Goal: Browse casually: Explore the website without a specific task or goal

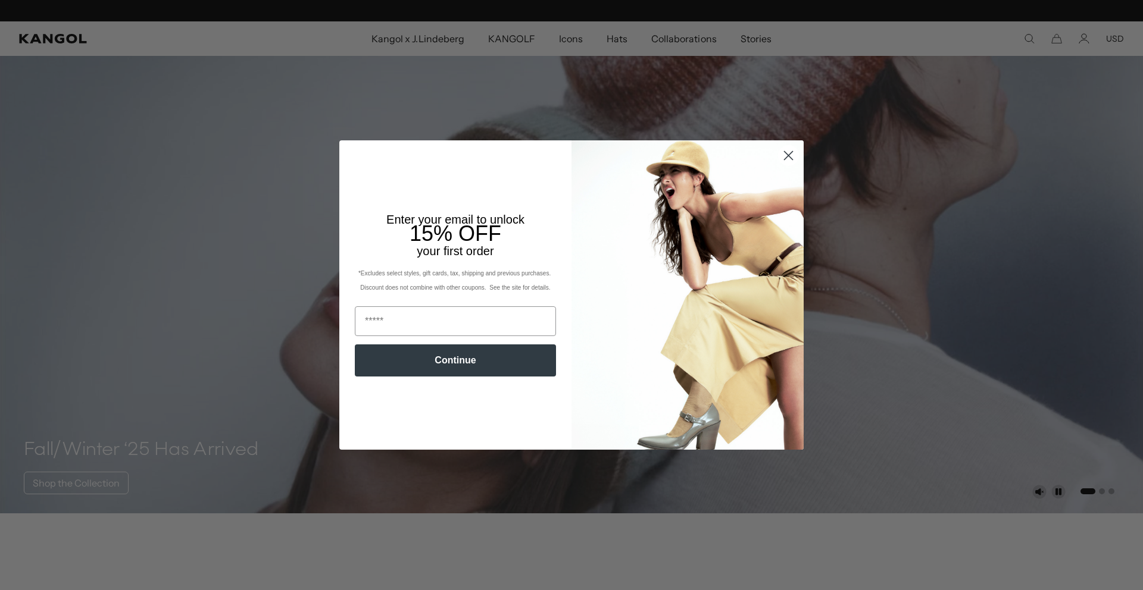
scroll to position [809, 0]
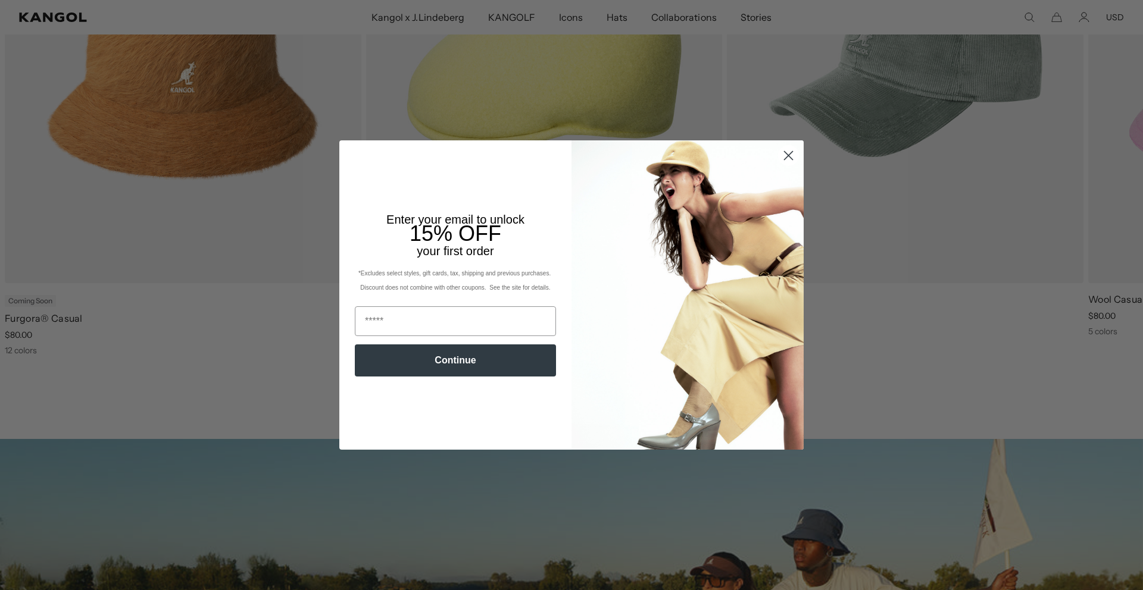
click at [789, 176] on img "POPUP Form" at bounding box center [687, 294] width 232 height 309
click at [786, 152] on circle "Close dialog" at bounding box center [788, 156] width 20 height 20
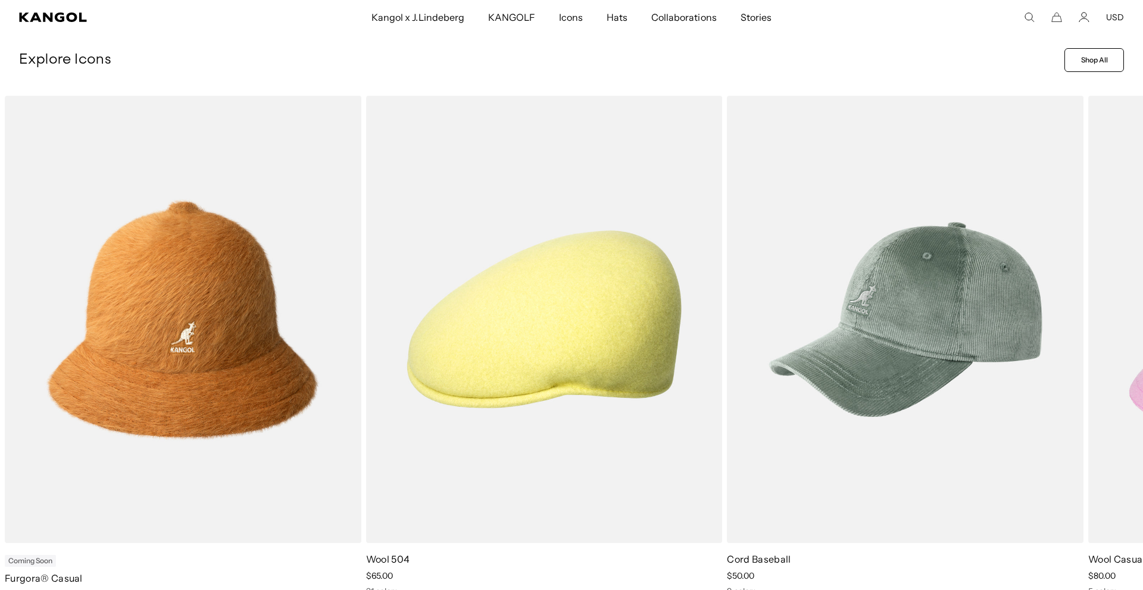
scroll to position [550, 0]
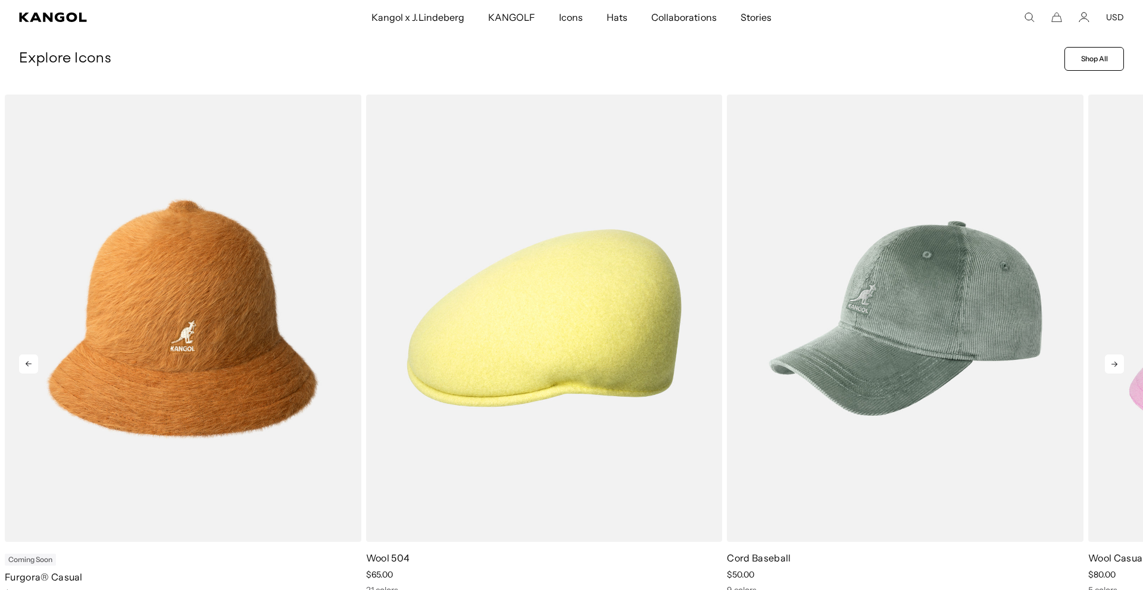
click at [1108, 373] on icon at bounding box center [1114, 364] width 19 height 19
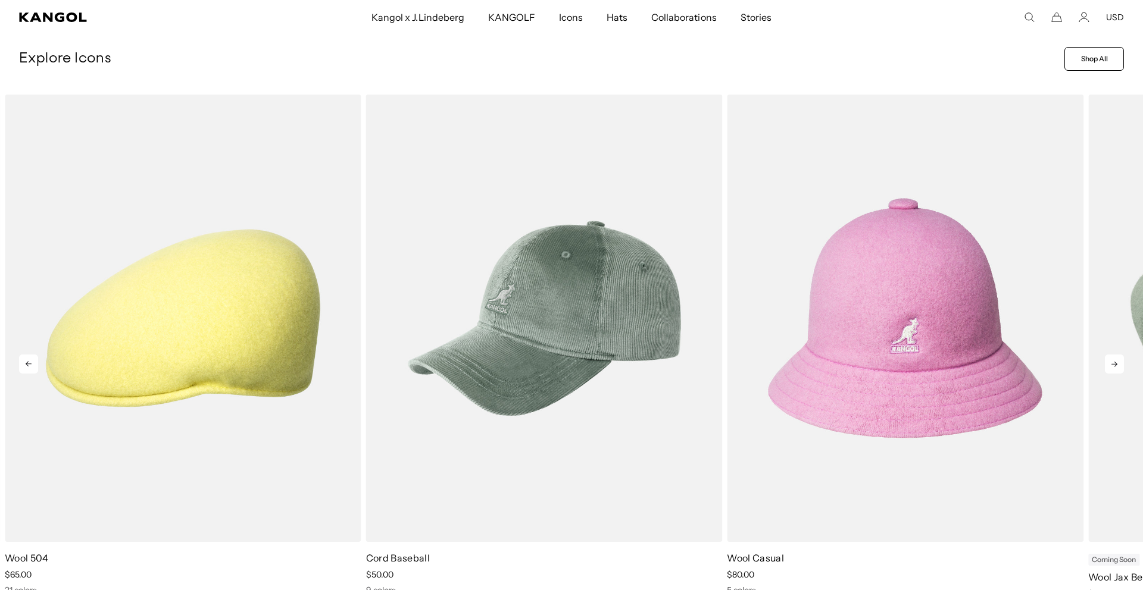
scroll to position [0, 245]
click at [1106, 372] on icon at bounding box center [1114, 364] width 19 height 19
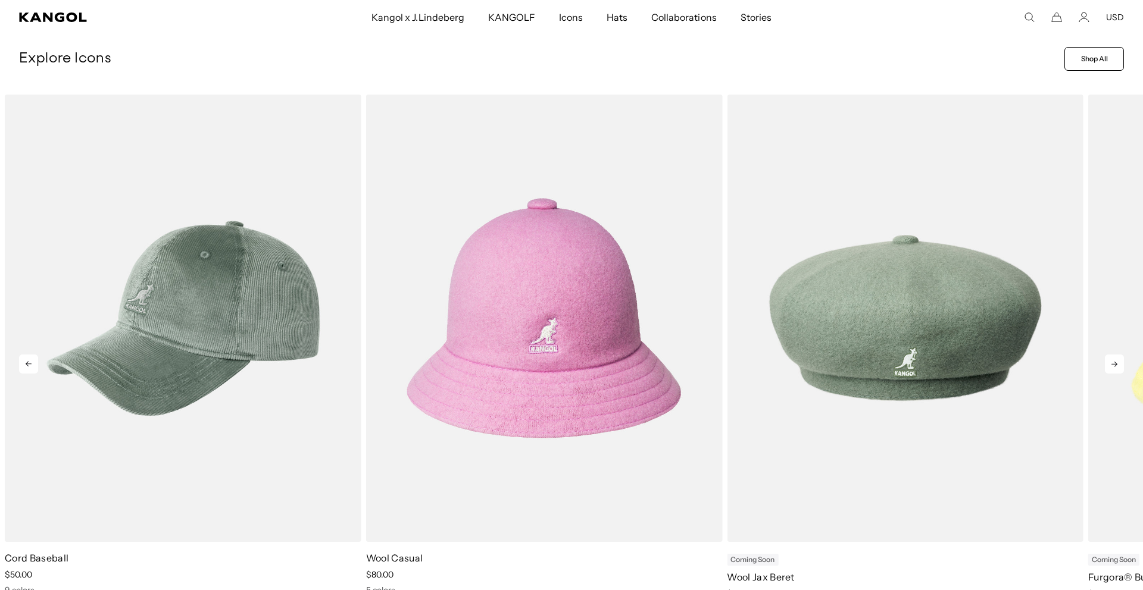
click at [1106, 371] on icon at bounding box center [1114, 364] width 19 height 19
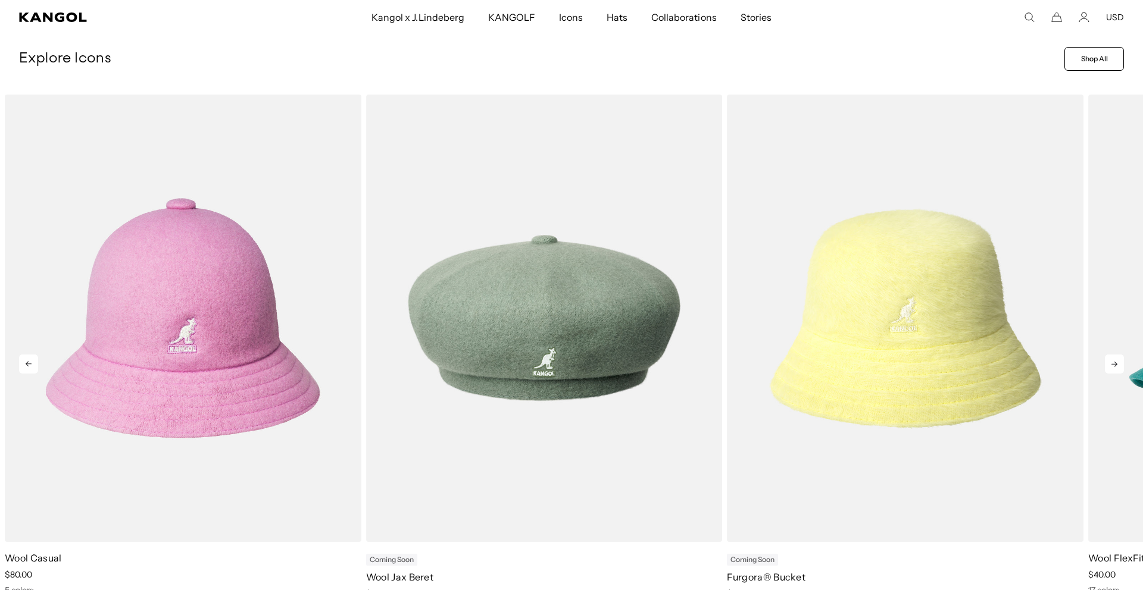
click at [1106, 371] on icon at bounding box center [1114, 364] width 19 height 19
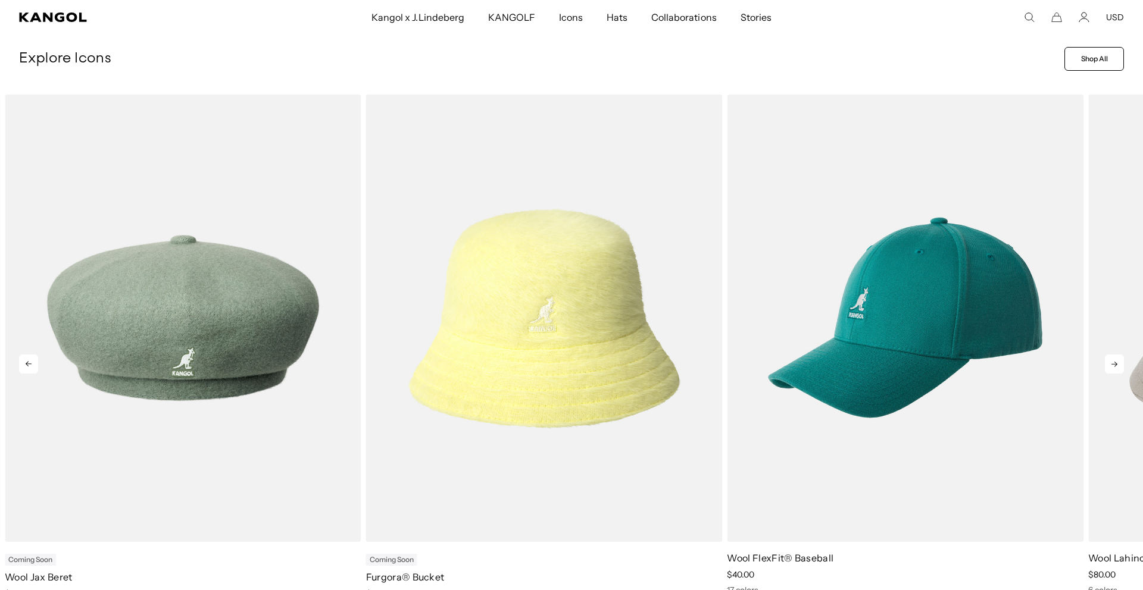
click at [1106, 371] on icon at bounding box center [1114, 364] width 19 height 19
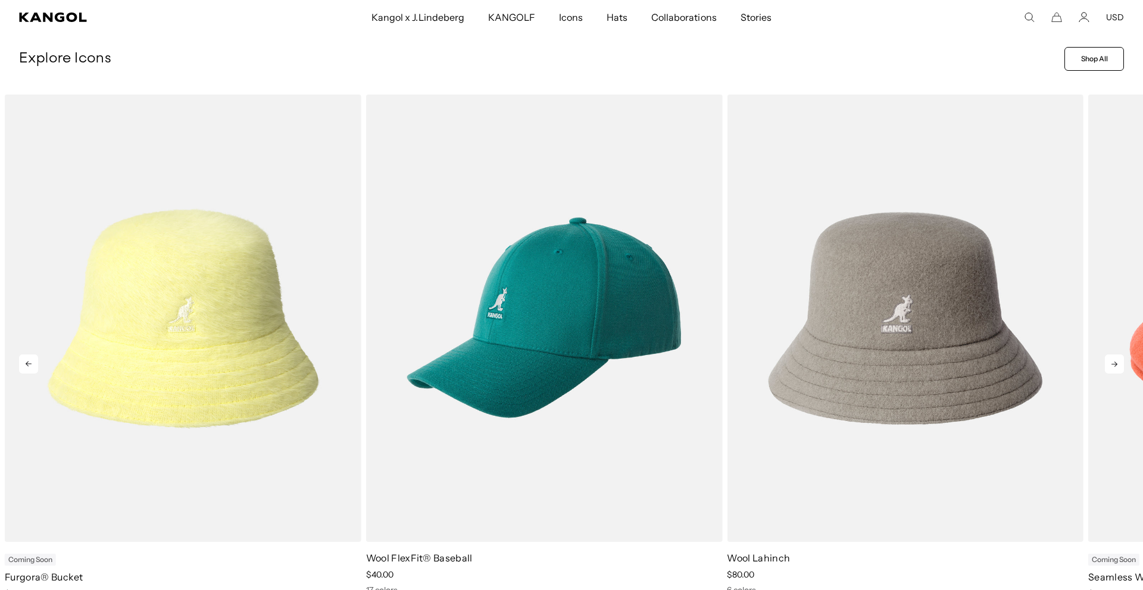
click at [1106, 371] on icon at bounding box center [1114, 364] width 19 height 19
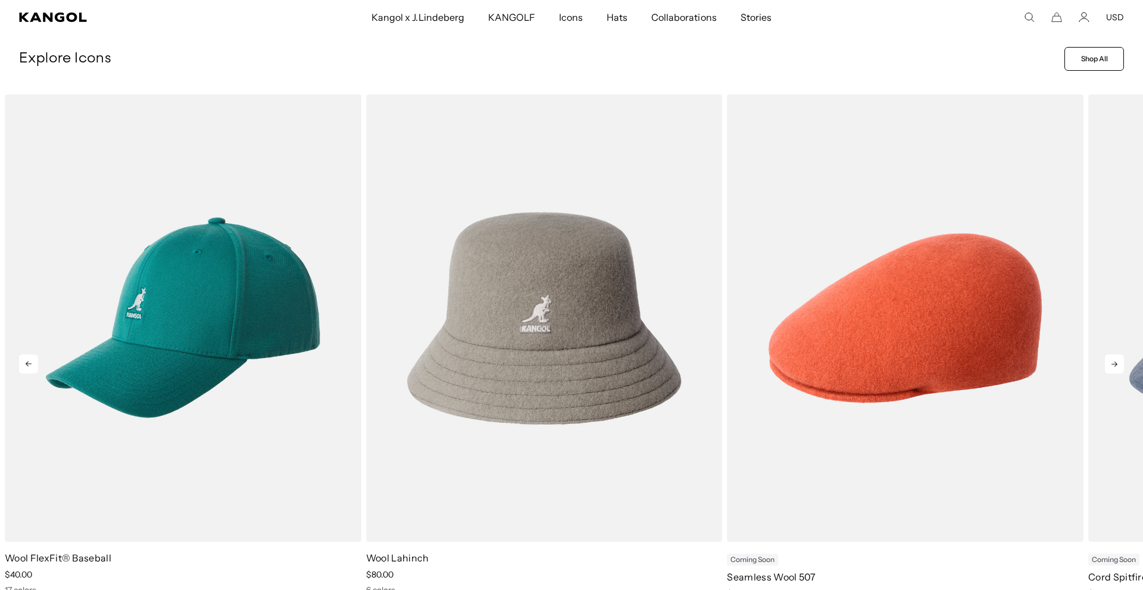
click at [1106, 371] on icon at bounding box center [1114, 364] width 19 height 19
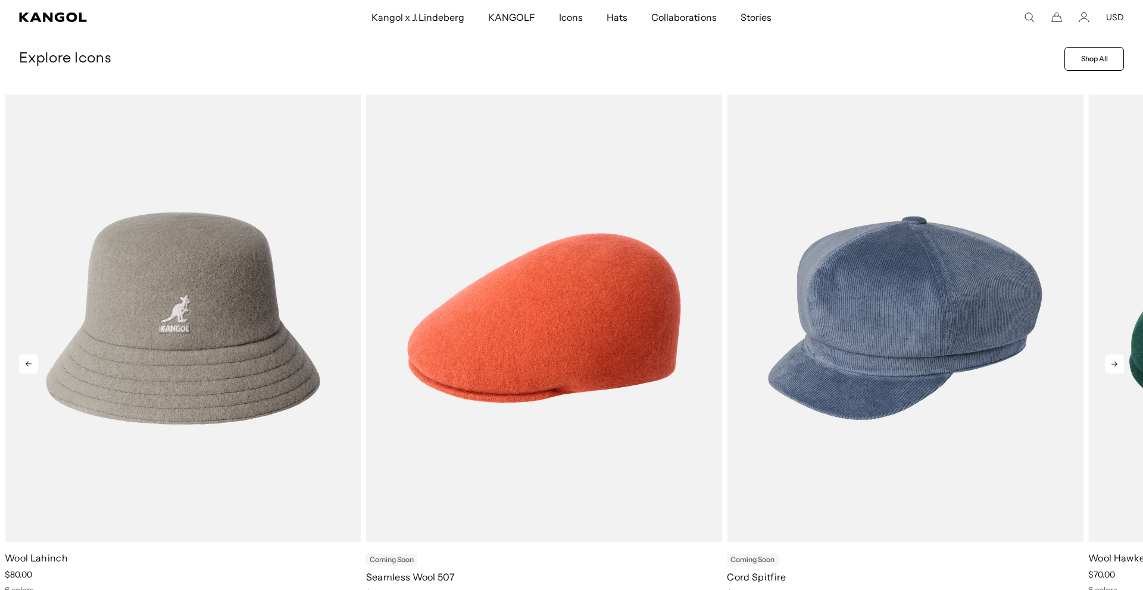
click at [1106, 371] on icon at bounding box center [1114, 364] width 19 height 19
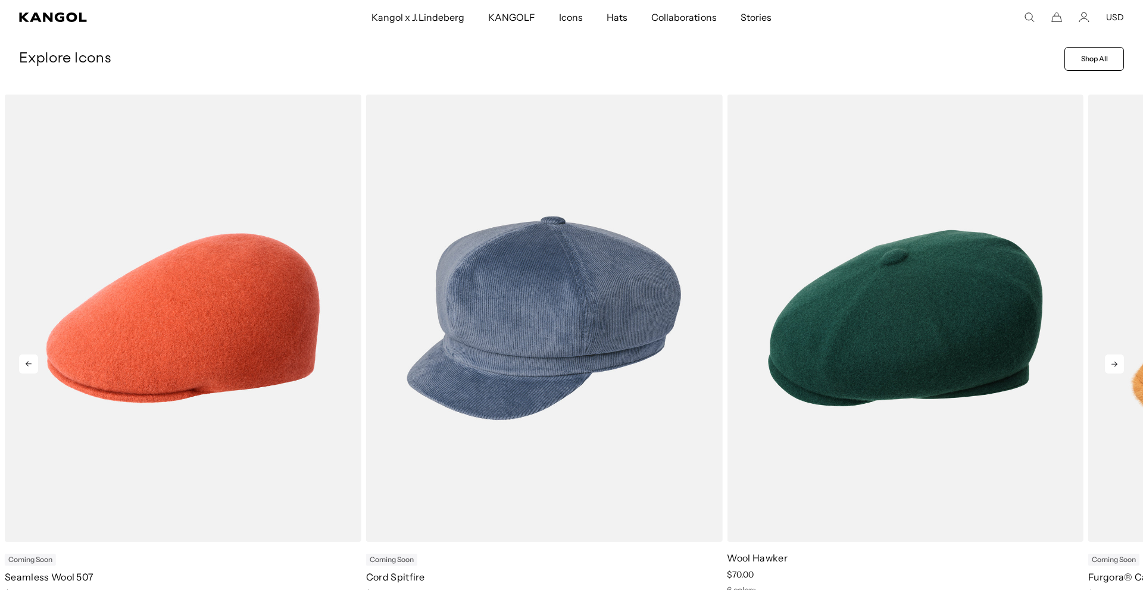
click at [1106, 371] on icon at bounding box center [1114, 364] width 19 height 19
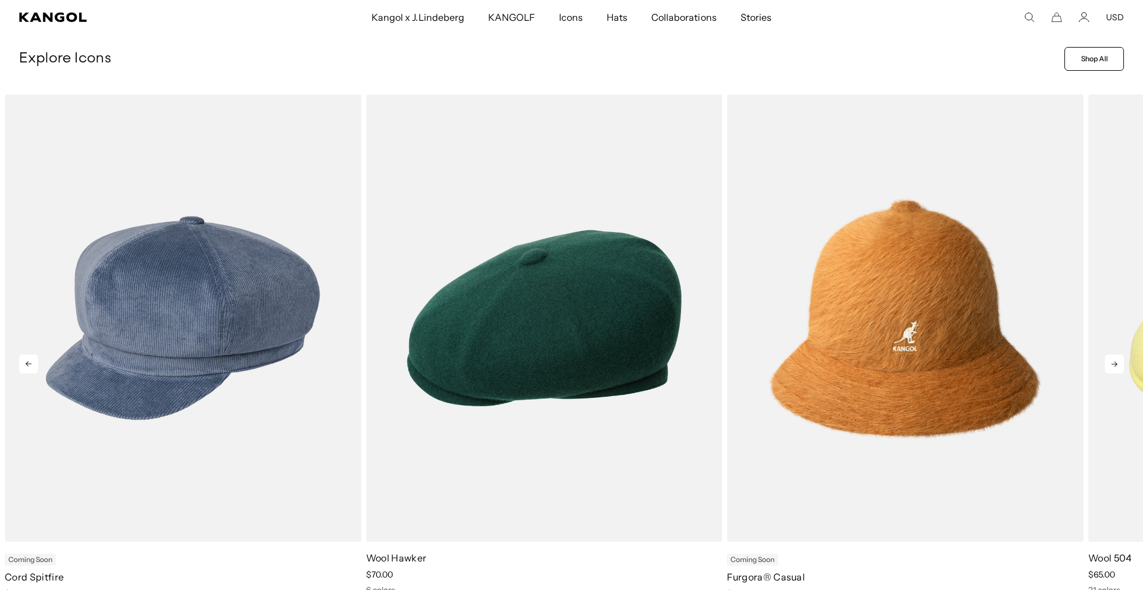
click at [1106, 371] on icon at bounding box center [1114, 364] width 19 height 19
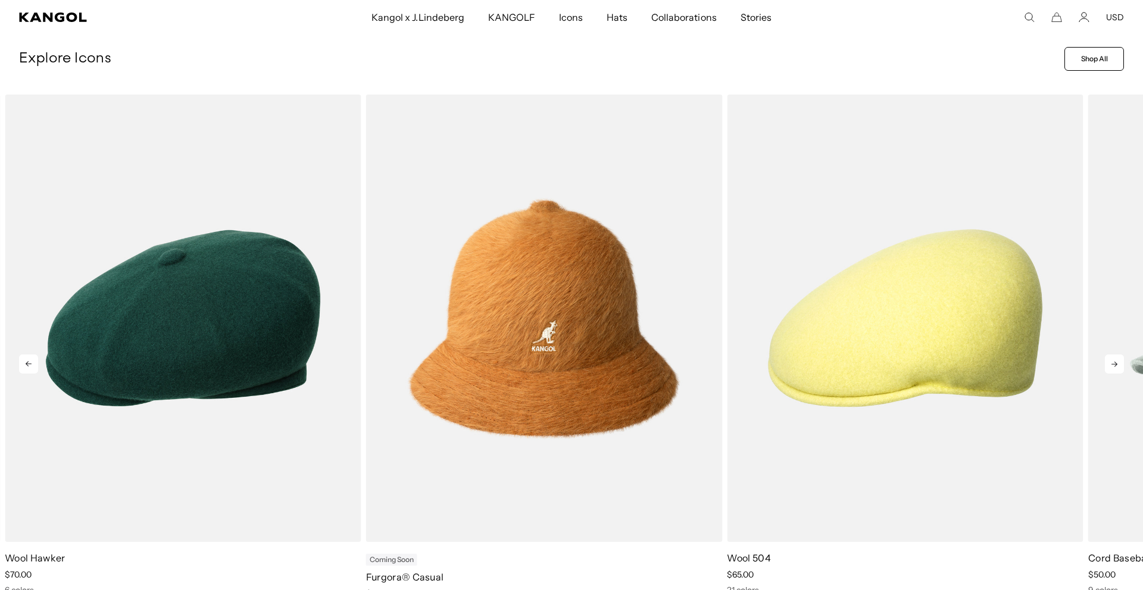
click at [1106, 371] on icon at bounding box center [1114, 364] width 19 height 19
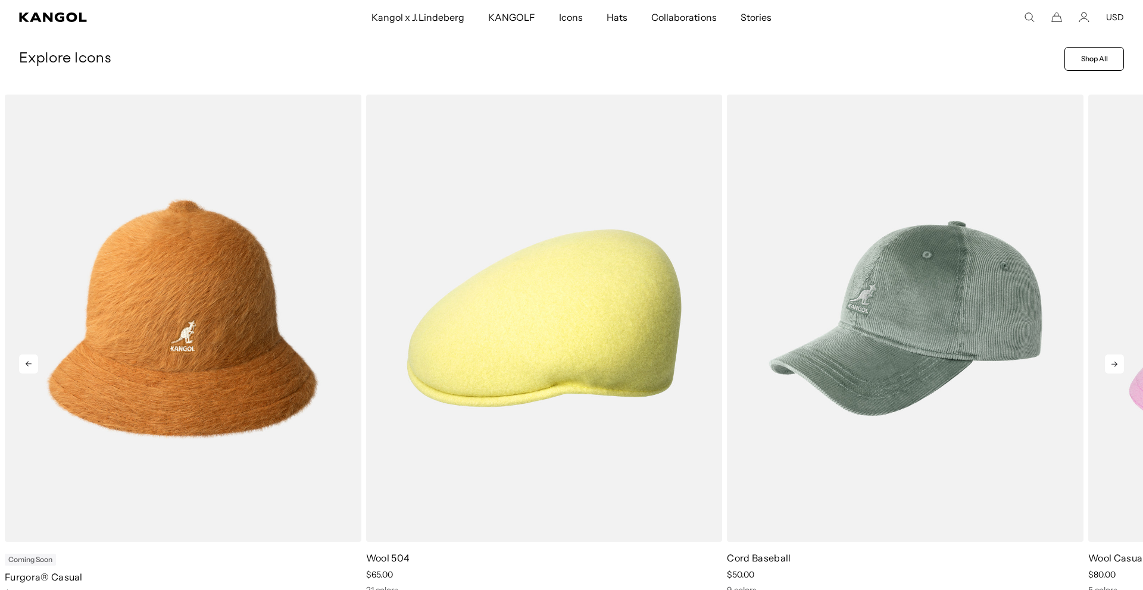
click at [1106, 371] on icon at bounding box center [1114, 364] width 19 height 19
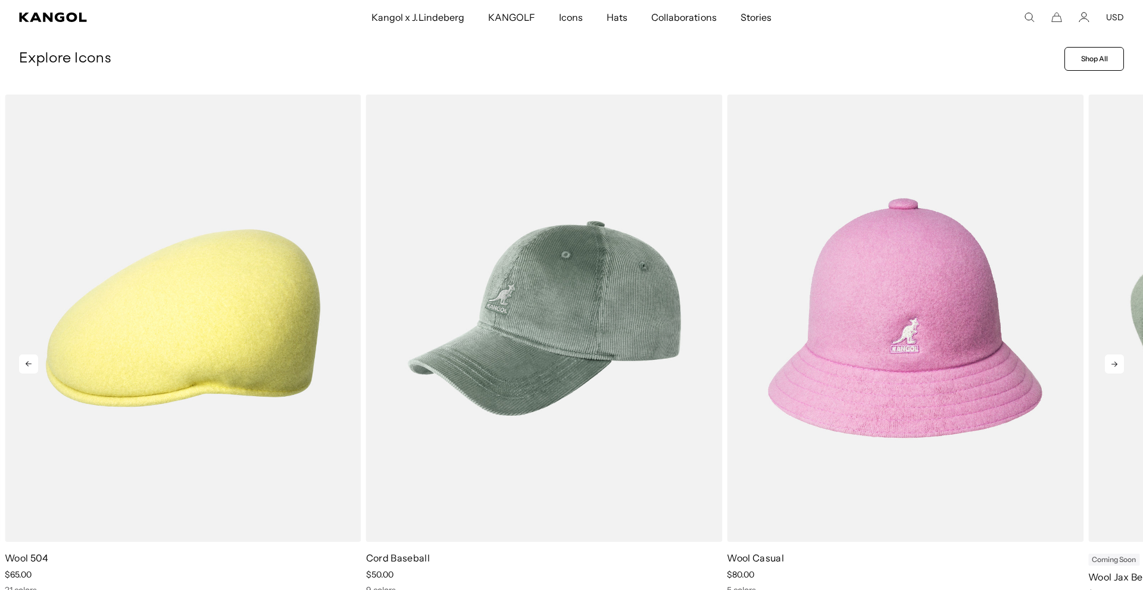
click at [1106, 371] on icon at bounding box center [1114, 364] width 19 height 19
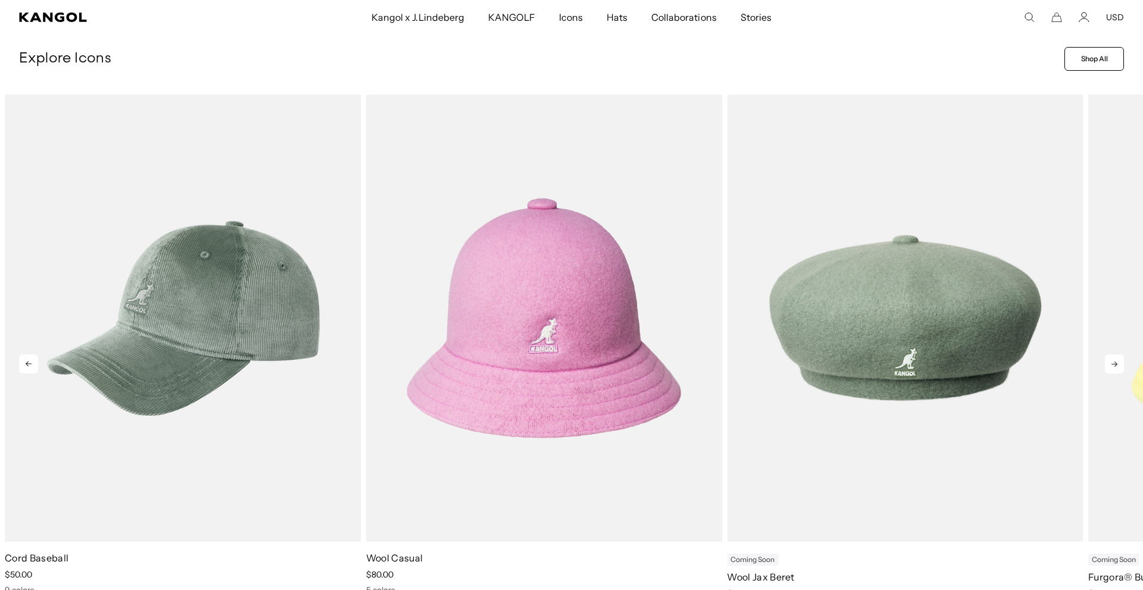
click at [1106, 371] on icon at bounding box center [1114, 364] width 19 height 19
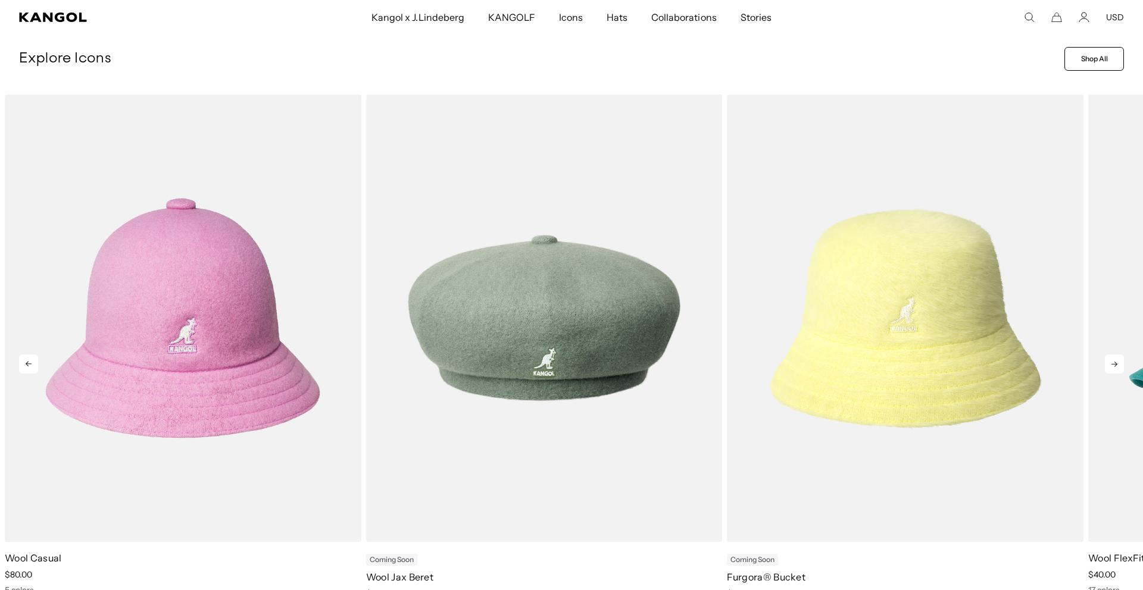
click at [1106, 371] on icon at bounding box center [1114, 364] width 19 height 19
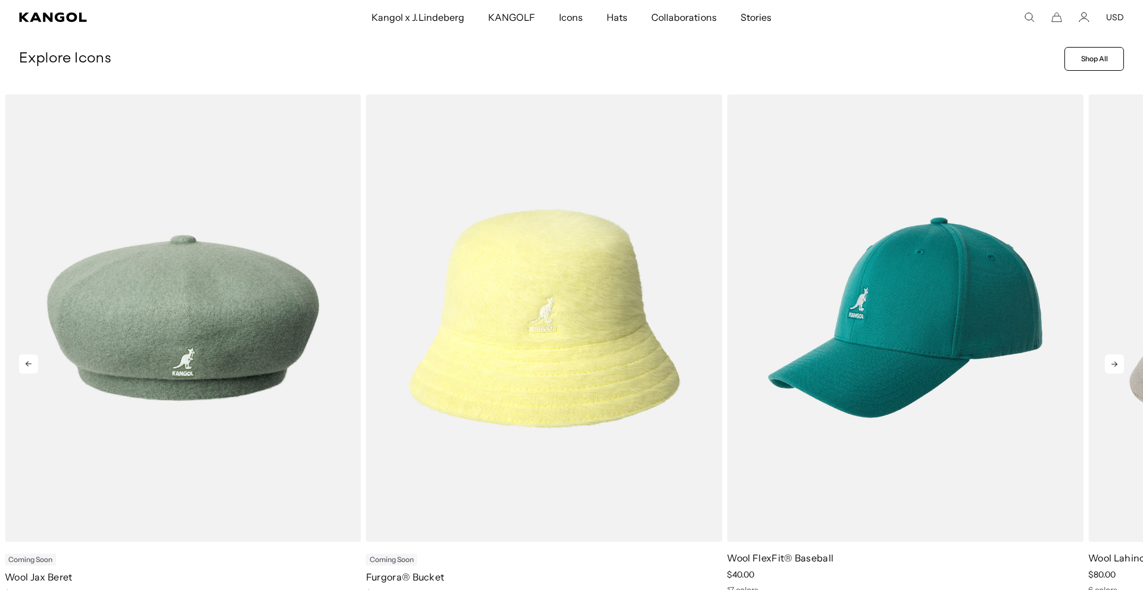
scroll to position [0, 245]
click at [1106, 371] on icon at bounding box center [1114, 364] width 19 height 19
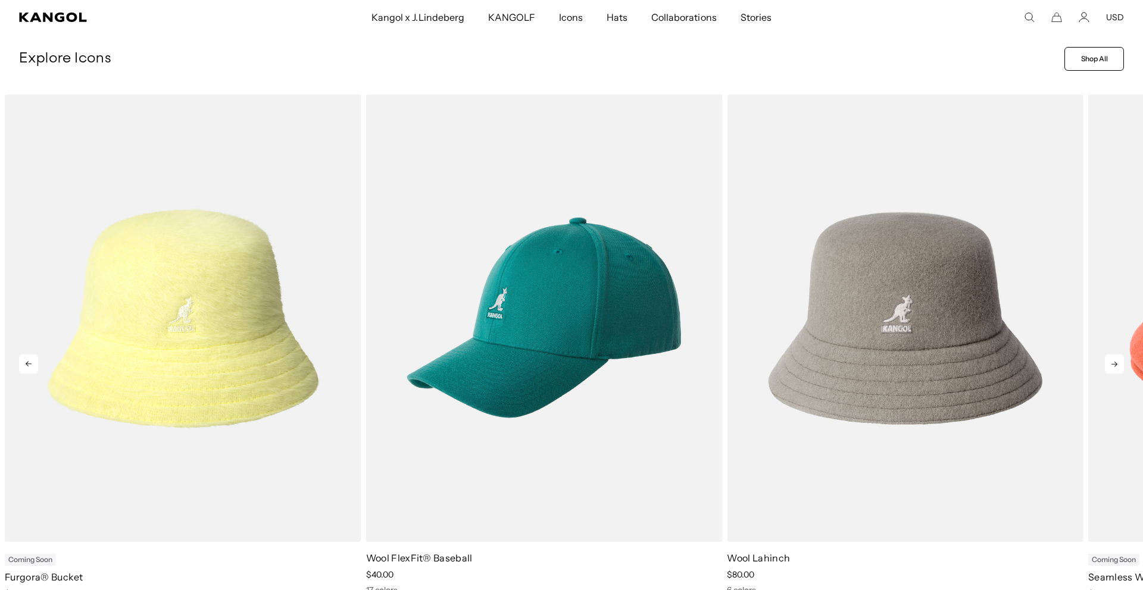
click at [1106, 371] on icon at bounding box center [1114, 364] width 19 height 19
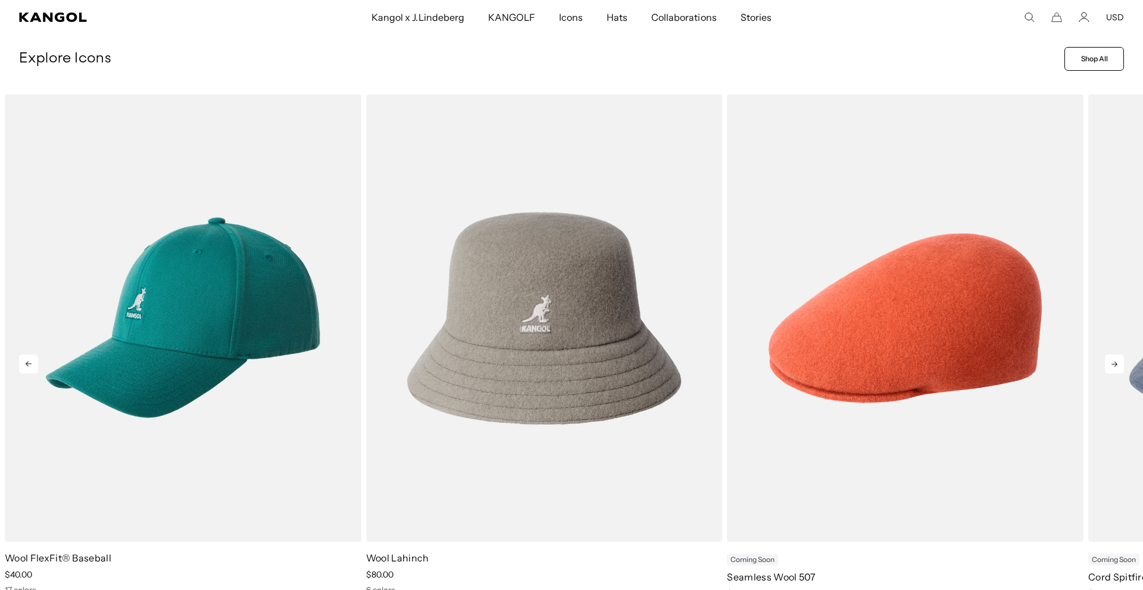
click at [1106, 371] on icon at bounding box center [1114, 364] width 19 height 19
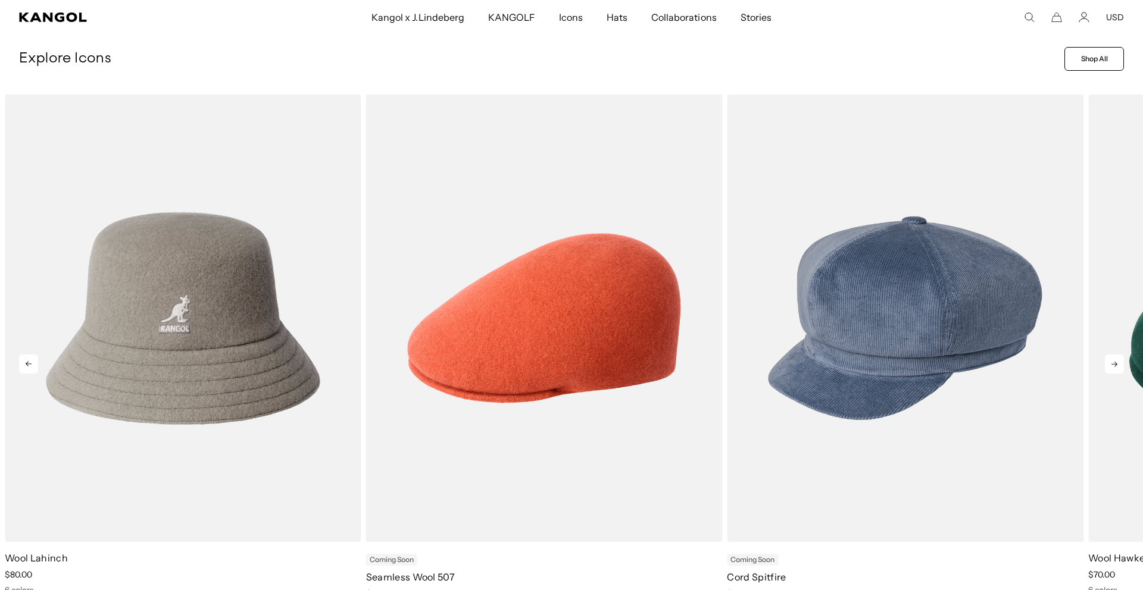
click at [1106, 371] on icon at bounding box center [1114, 364] width 19 height 19
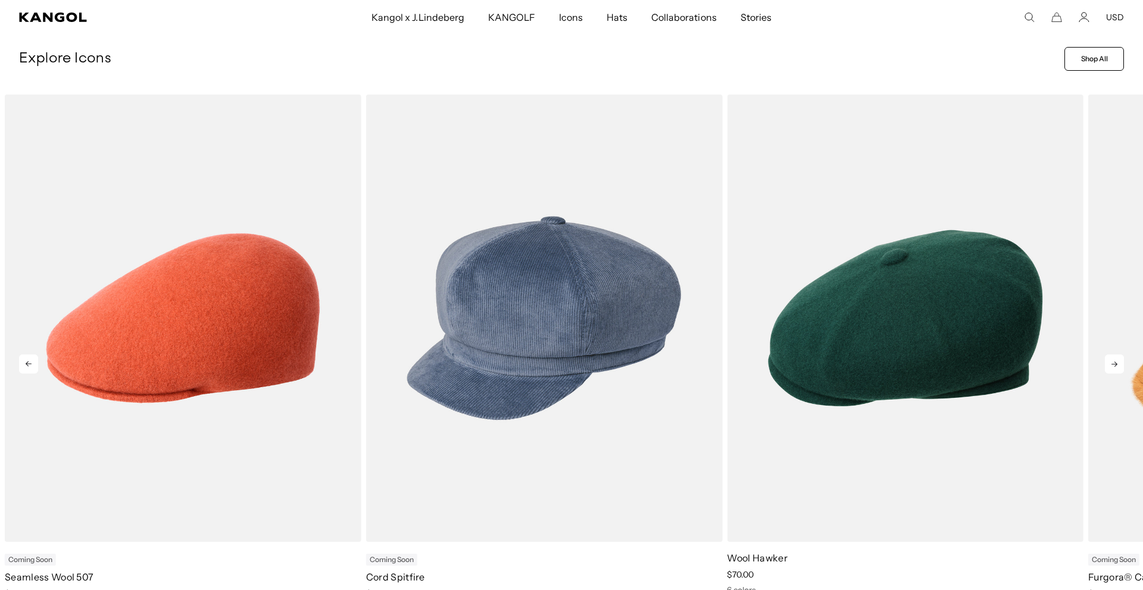
click at [1106, 370] on icon at bounding box center [1114, 364] width 19 height 19
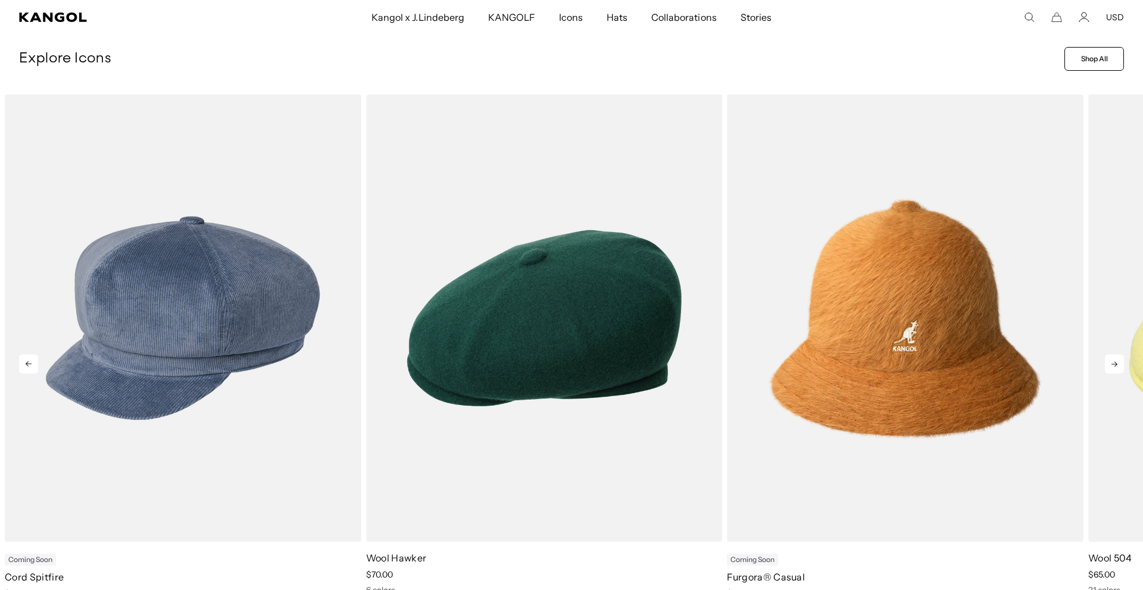
click at [1106, 370] on icon at bounding box center [1114, 364] width 19 height 19
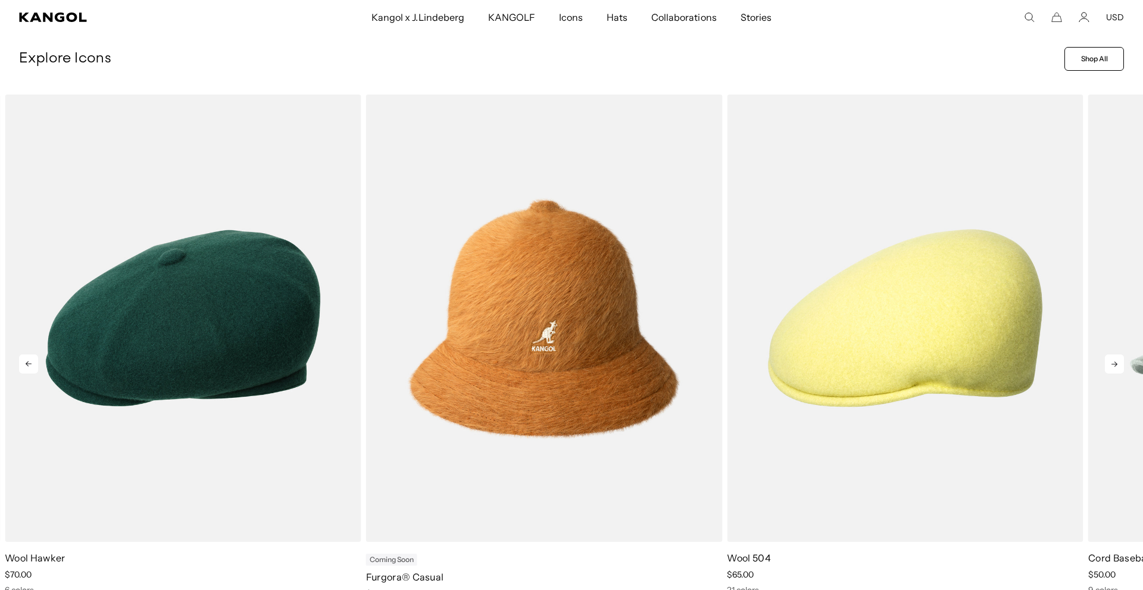
scroll to position [0, 0]
click at [1106, 370] on icon at bounding box center [1114, 364] width 19 height 19
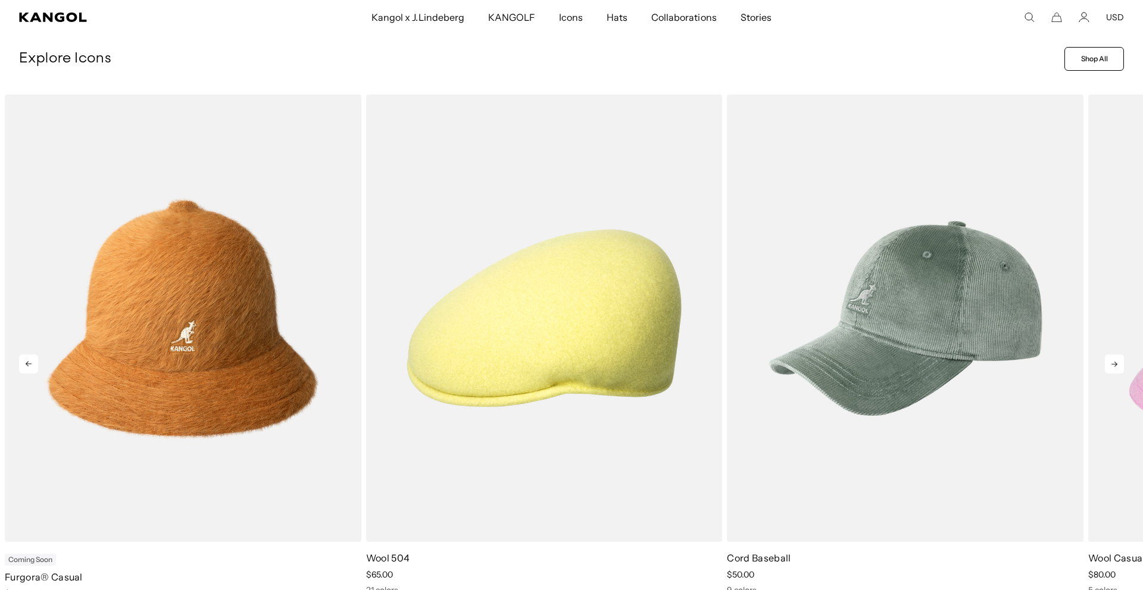
click at [1106, 370] on icon at bounding box center [1114, 364] width 19 height 19
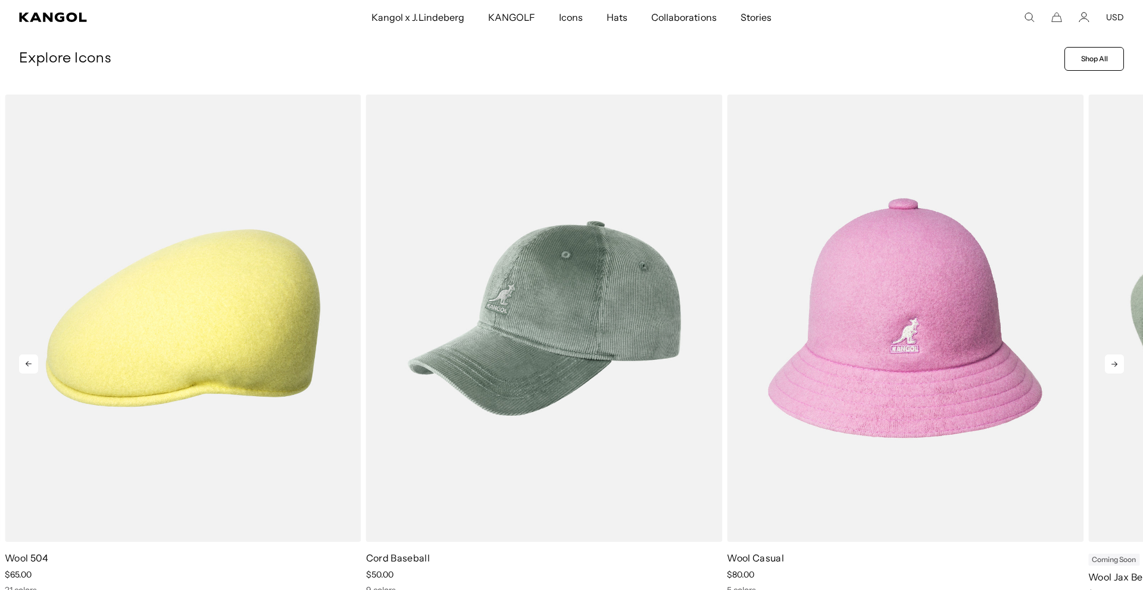
click at [1106, 370] on icon at bounding box center [1114, 364] width 19 height 19
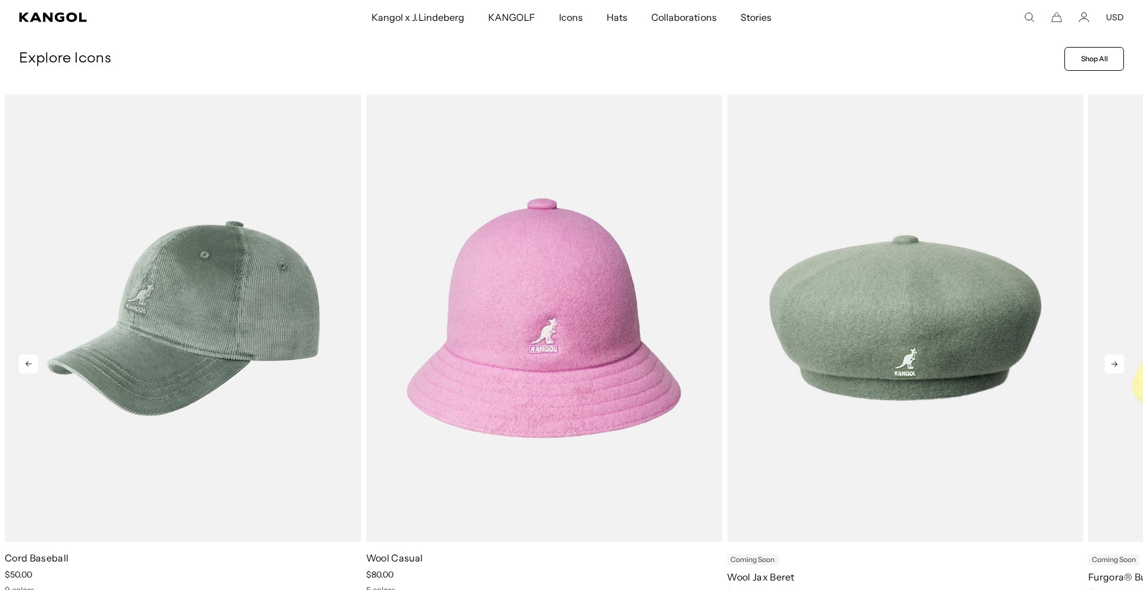
click at [1106, 370] on icon at bounding box center [1114, 364] width 19 height 19
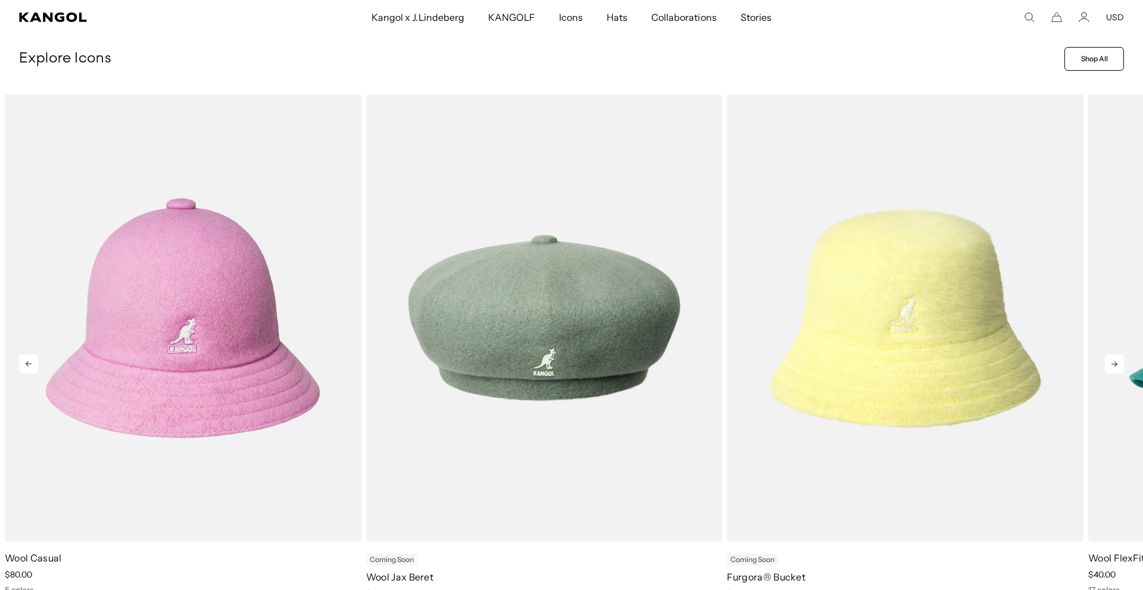
click at [1106, 370] on icon at bounding box center [1114, 364] width 19 height 19
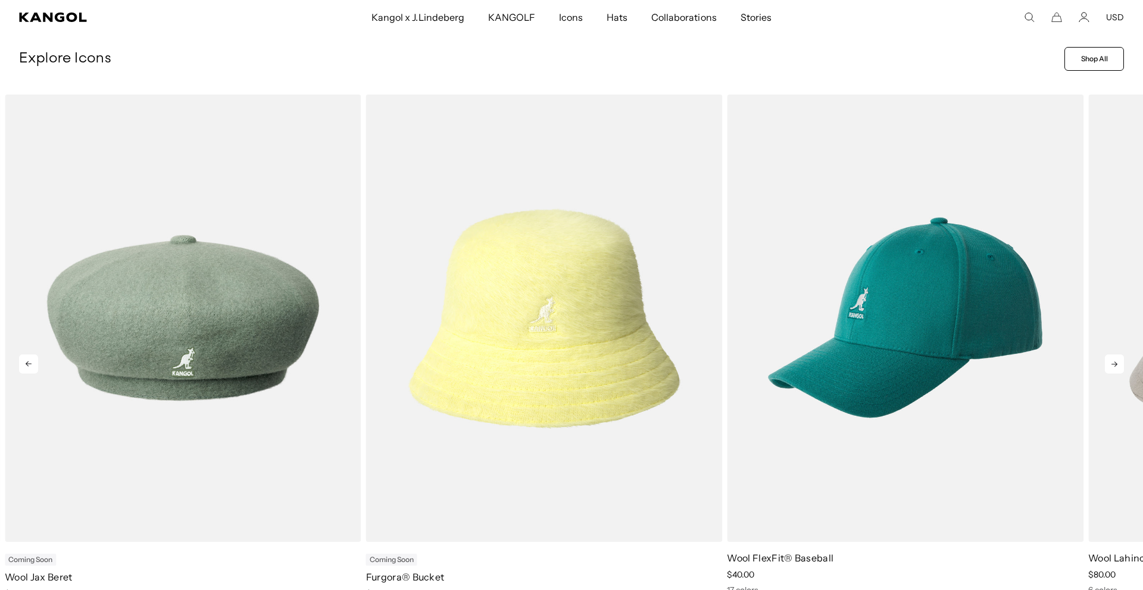
click at [1106, 370] on icon at bounding box center [1114, 364] width 19 height 19
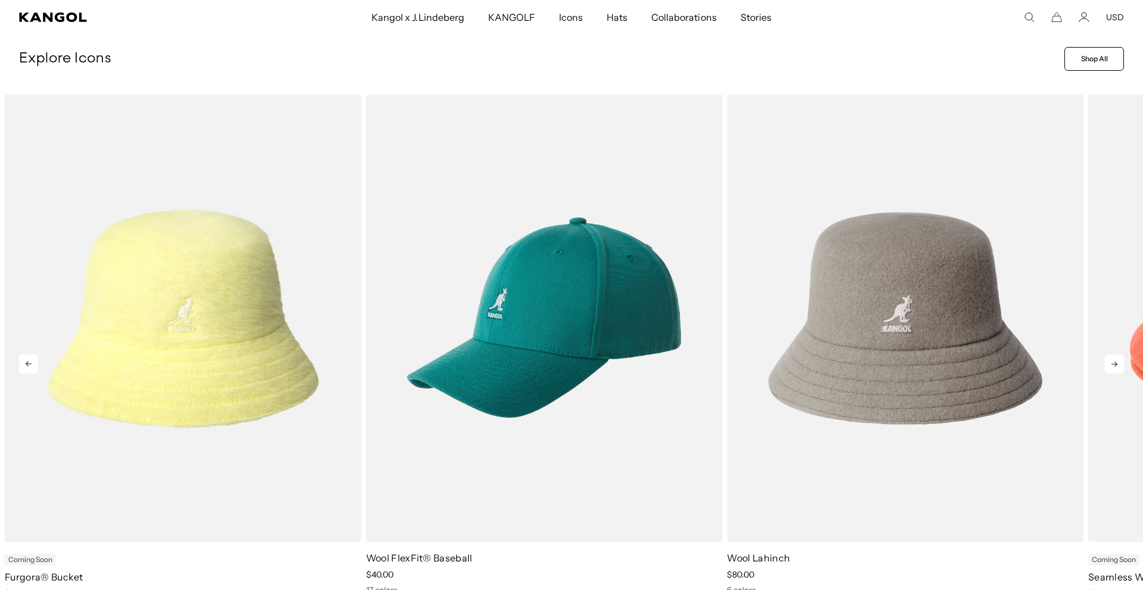
click at [1106, 370] on icon at bounding box center [1114, 364] width 19 height 19
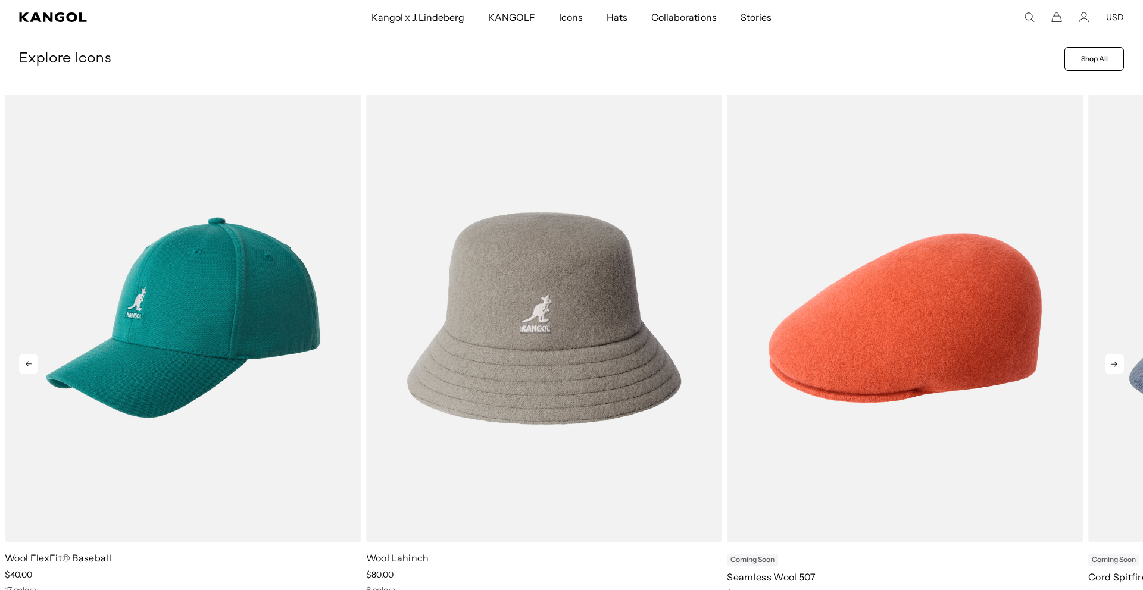
click at [1106, 370] on icon at bounding box center [1114, 364] width 19 height 19
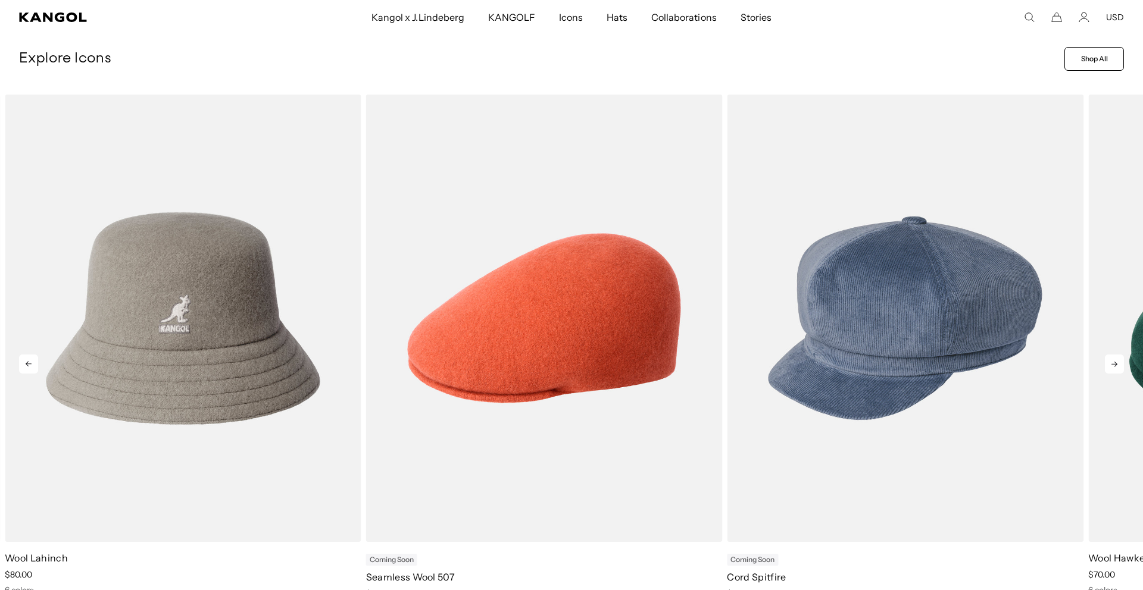
click at [1106, 370] on icon at bounding box center [1114, 364] width 19 height 19
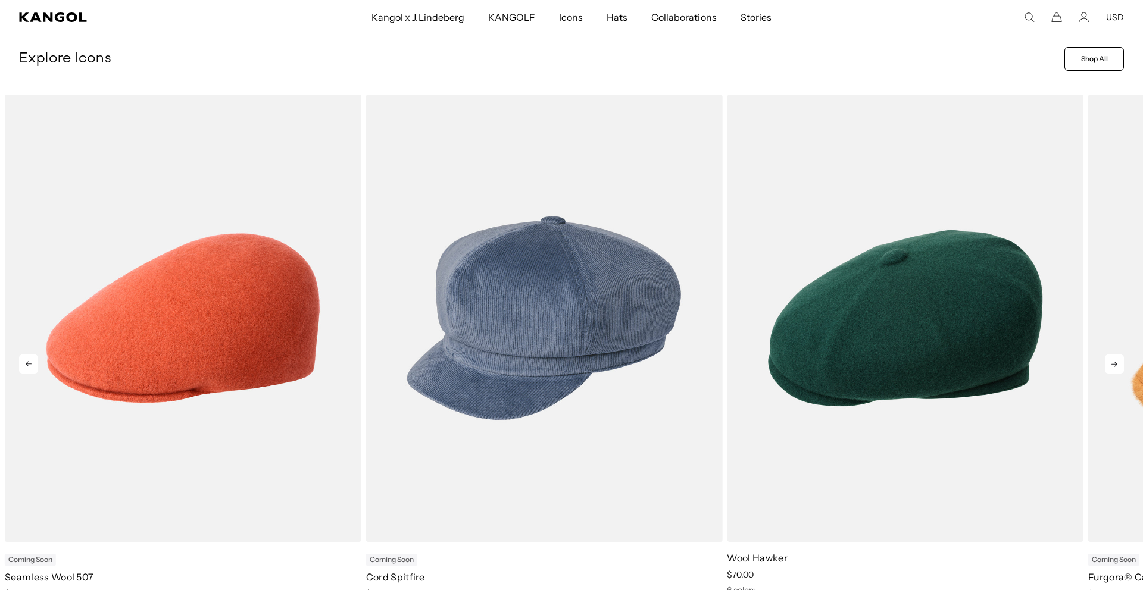
click at [1106, 370] on icon at bounding box center [1114, 364] width 19 height 19
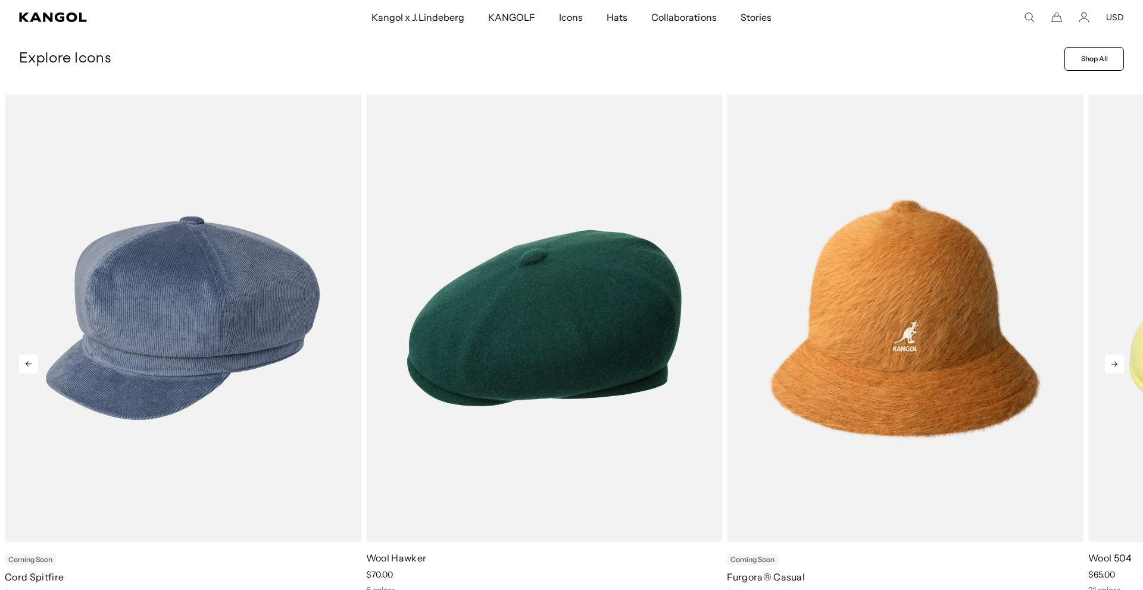
click at [1106, 370] on icon at bounding box center [1114, 364] width 19 height 19
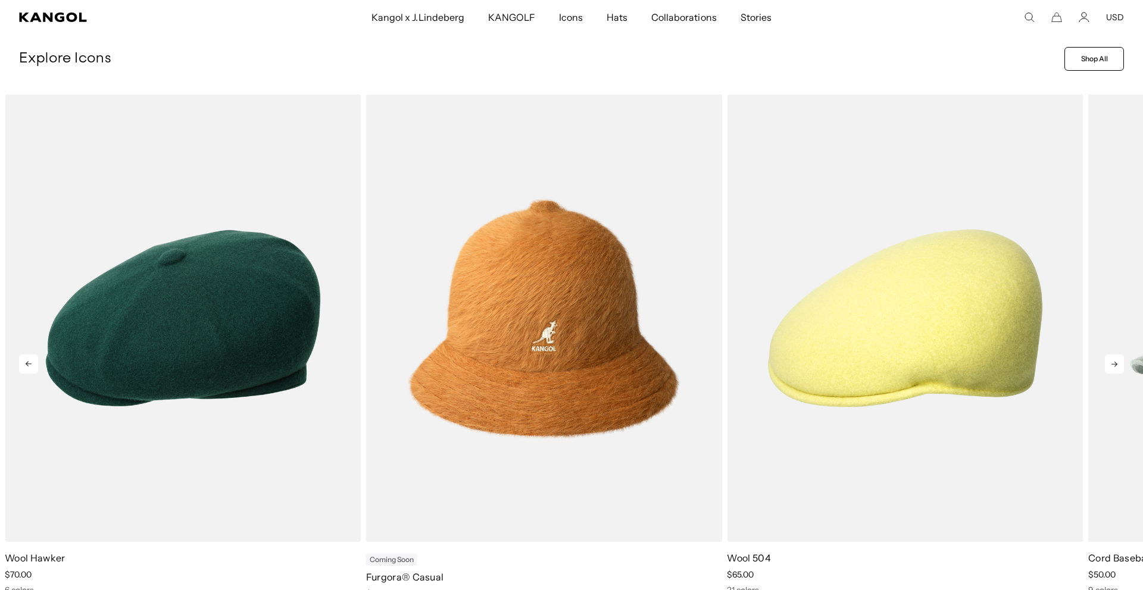
click at [1106, 370] on icon at bounding box center [1114, 364] width 19 height 19
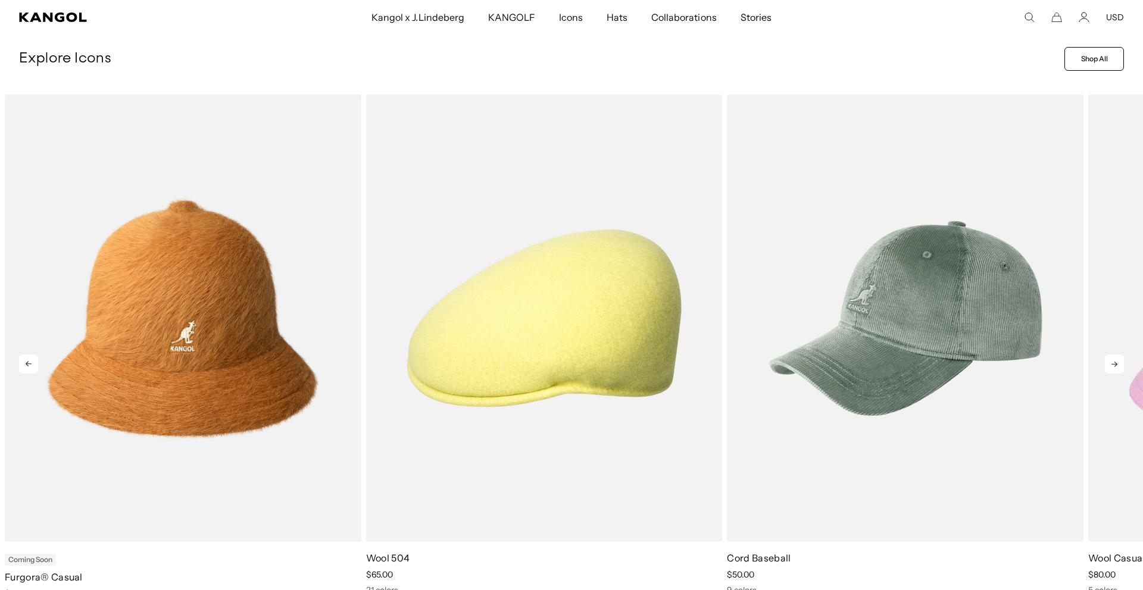
click at [1106, 370] on icon at bounding box center [1114, 364] width 19 height 19
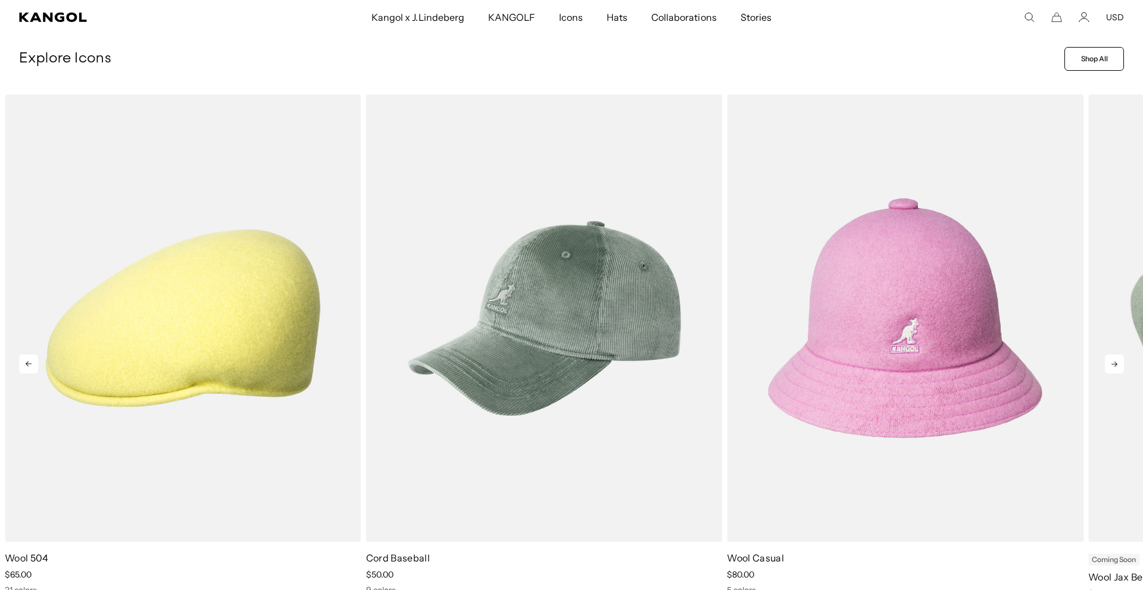
click at [1106, 370] on icon at bounding box center [1114, 364] width 19 height 19
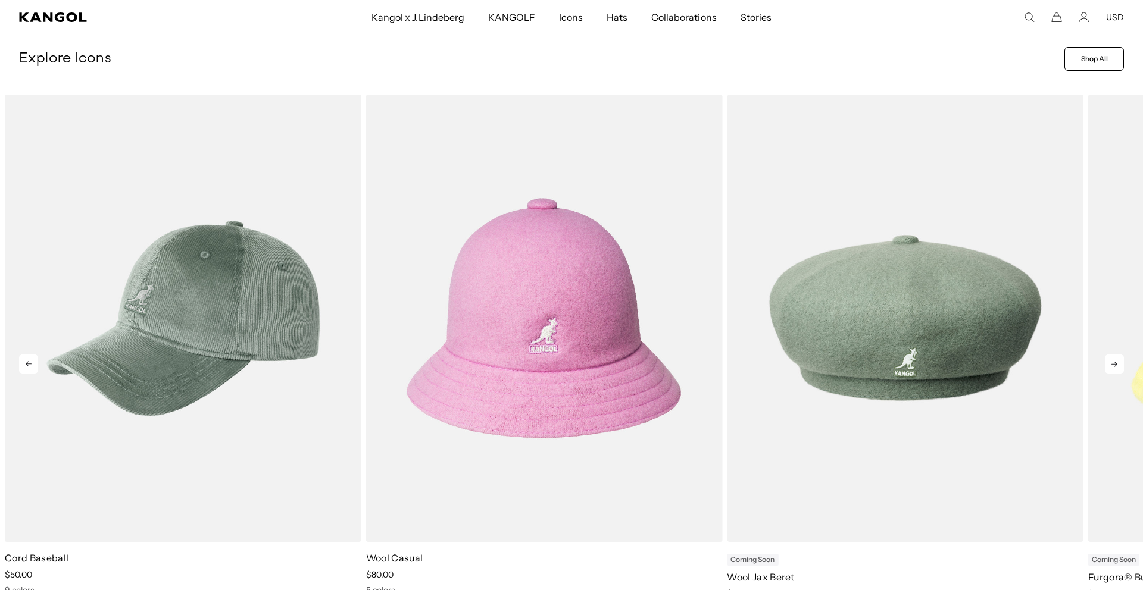
click at [1106, 370] on icon at bounding box center [1114, 364] width 19 height 19
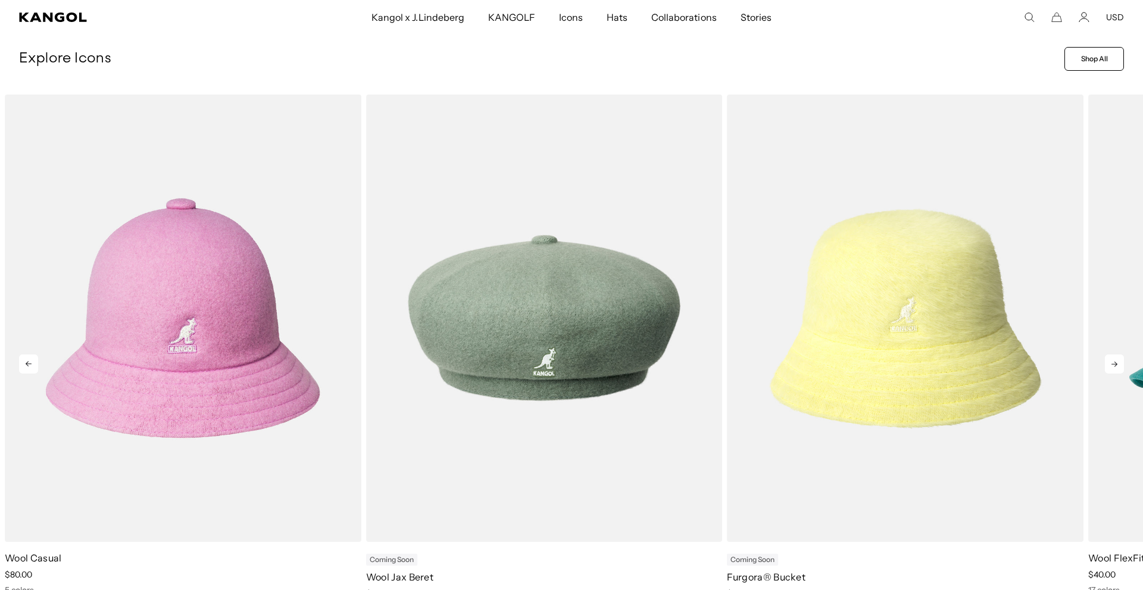
scroll to position [0, 0]
click at [1106, 371] on icon at bounding box center [1114, 364] width 19 height 19
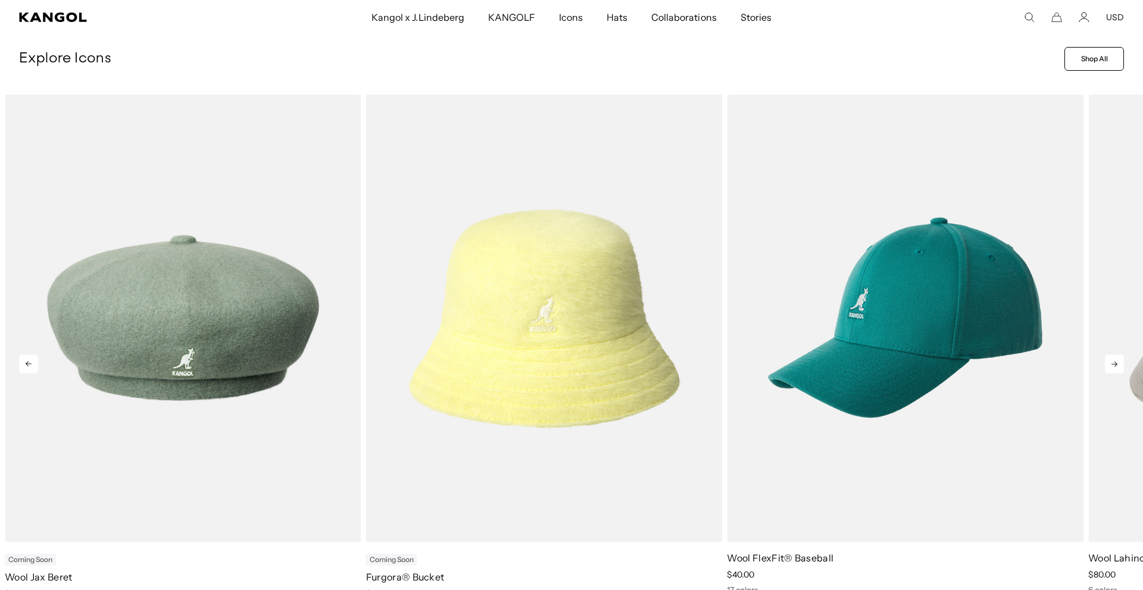
click at [1106, 370] on icon at bounding box center [1114, 364] width 19 height 19
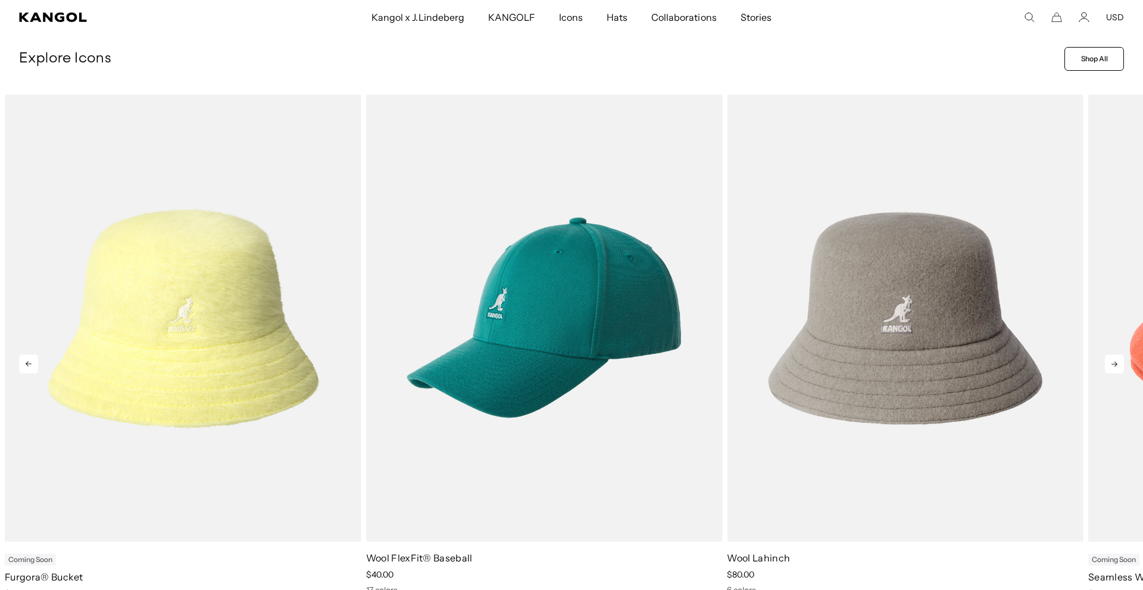
click at [1106, 370] on icon at bounding box center [1114, 364] width 19 height 19
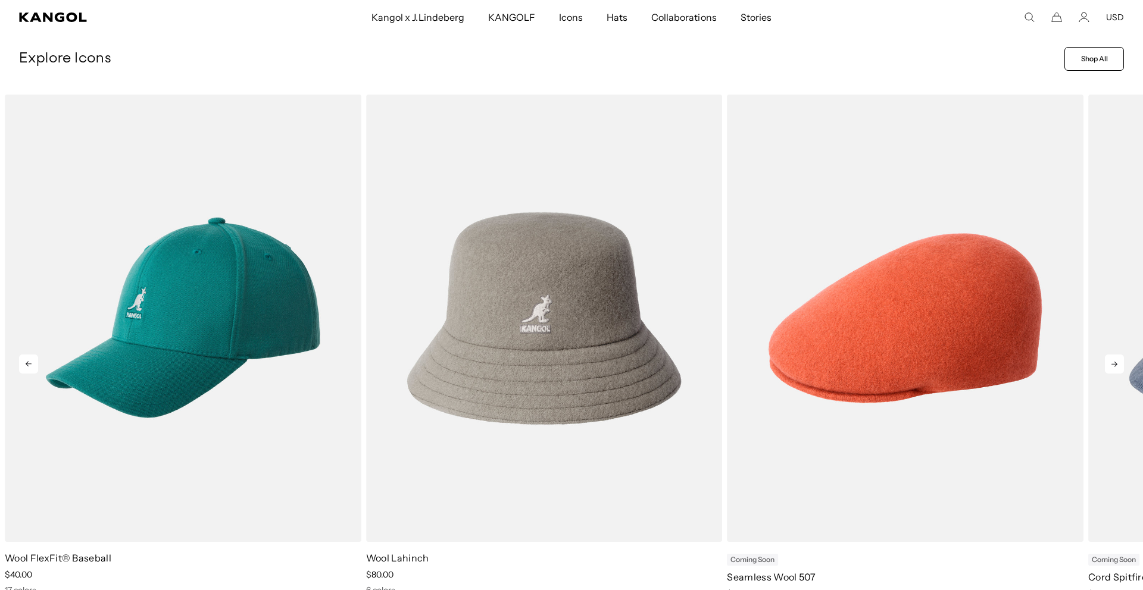
scroll to position [0, 245]
click at [1106, 370] on icon at bounding box center [1114, 364] width 19 height 19
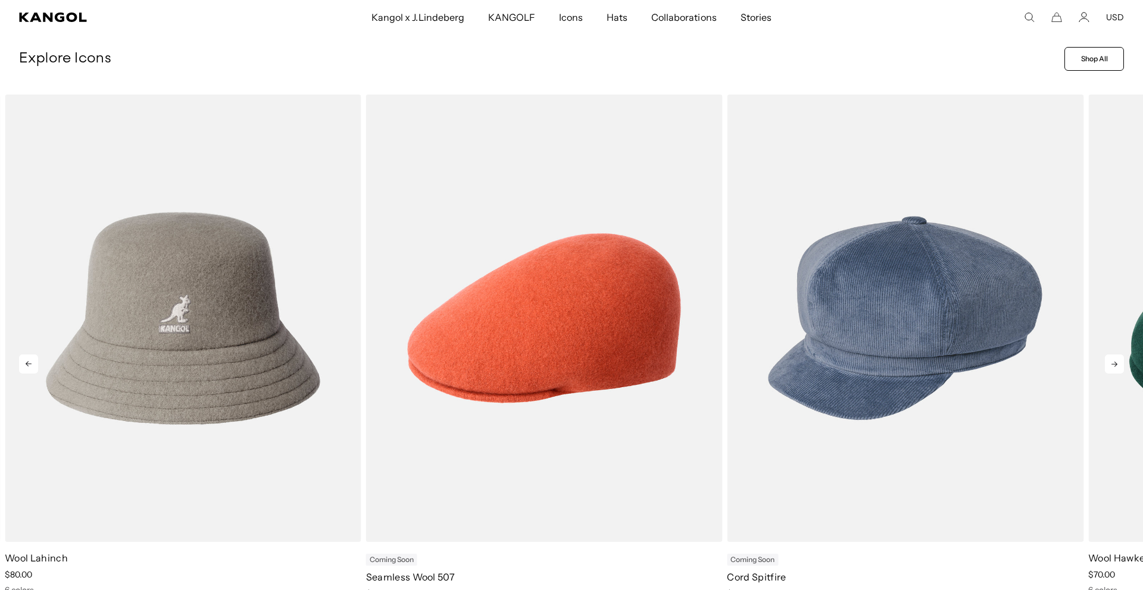
click at [1106, 370] on icon at bounding box center [1114, 364] width 19 height 19
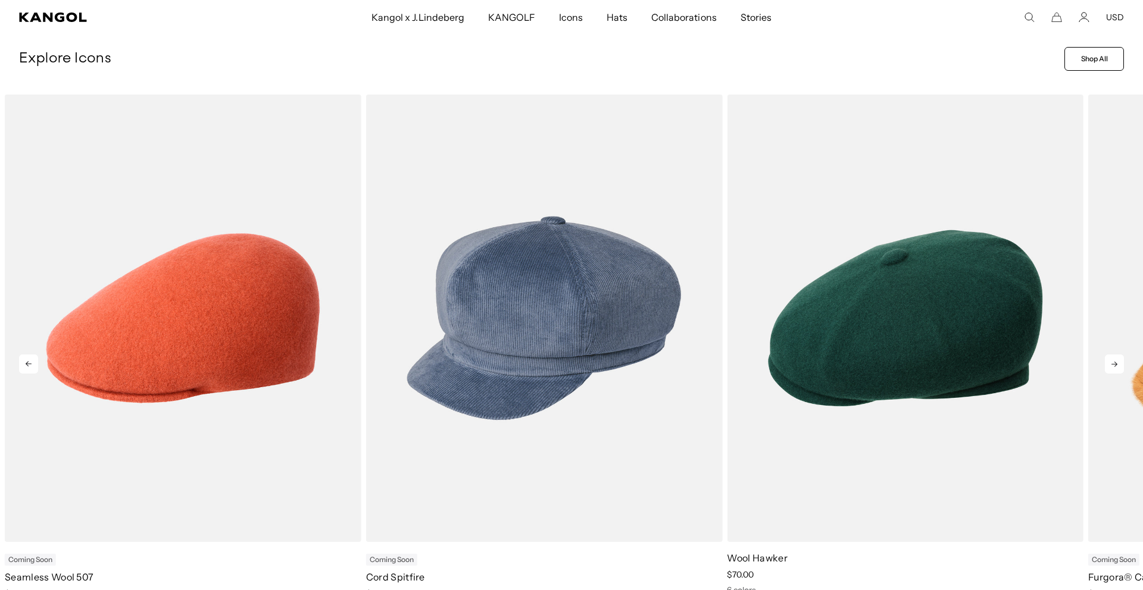
click at [1106, 370] on icon at bounding box center [1114, 364] width 19 height 19
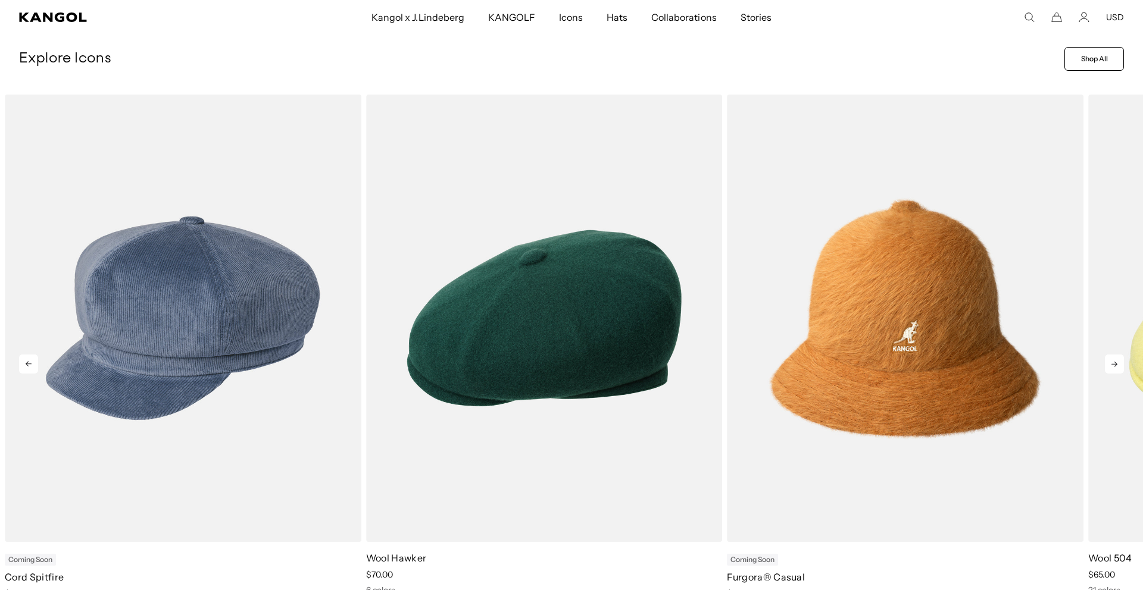
click at [1106, 370] on icon at bounding box center [1114, 364] width 19 height 19
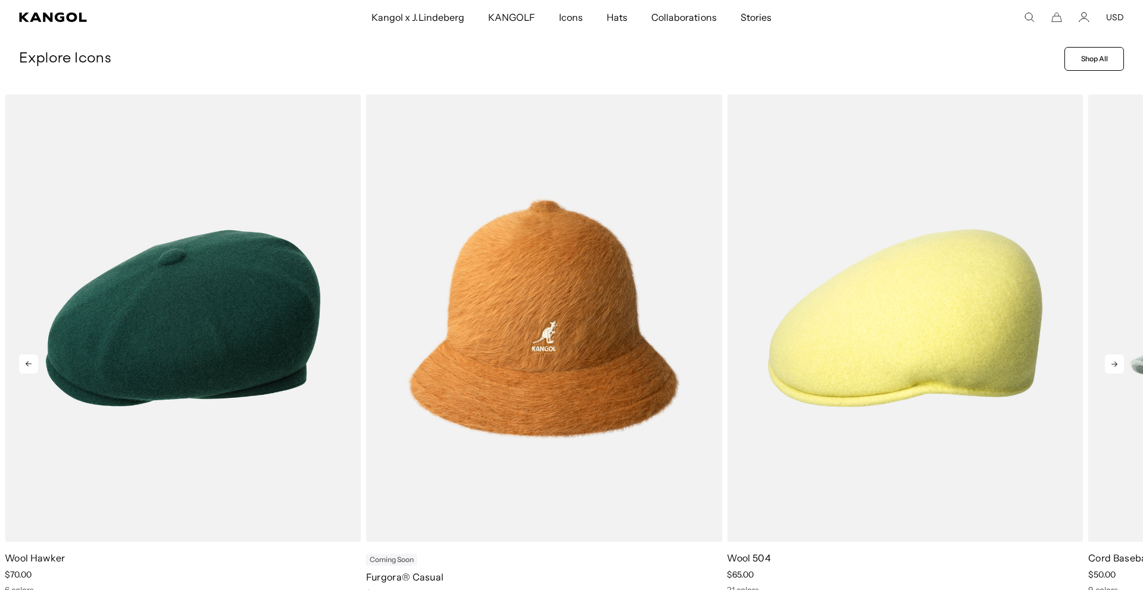
click at [1106, 370] on icon at bounding box center [1114, 364] width 19 height 19
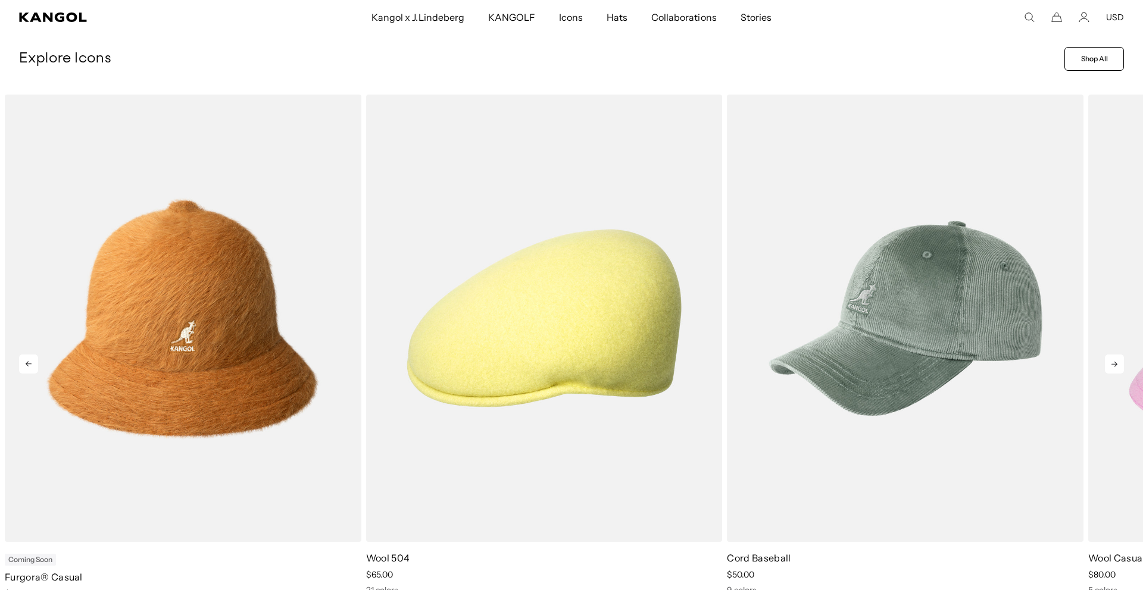
click at [1106, 370] on icon at bounding box center [1114, 364] width 19 height 19
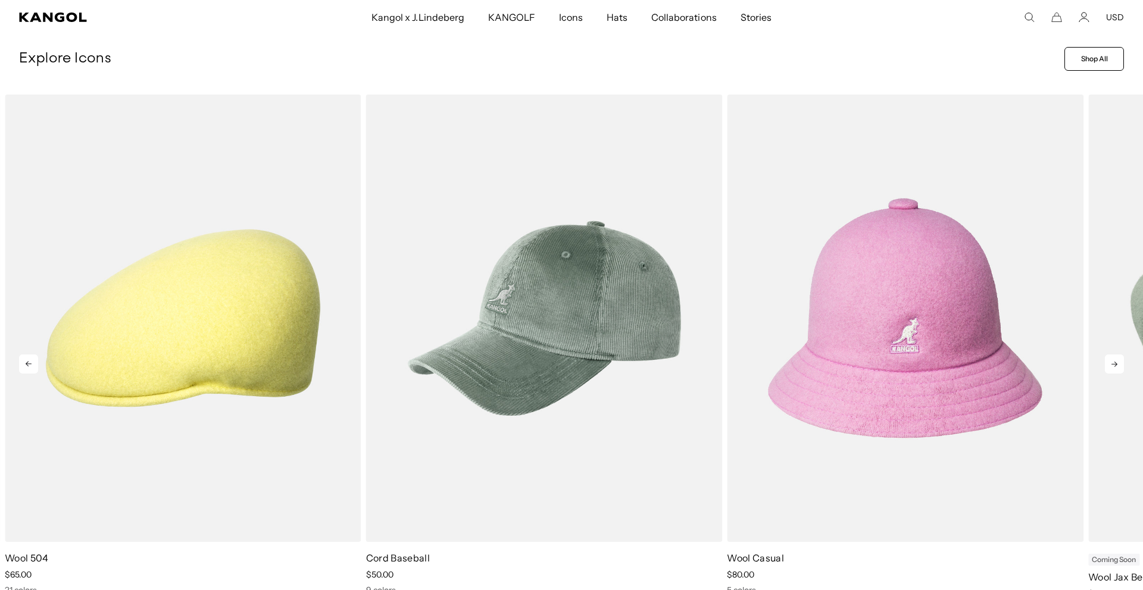
click at [1106, 370] on icon at bounding box center [1114, 364] width 19 height 19
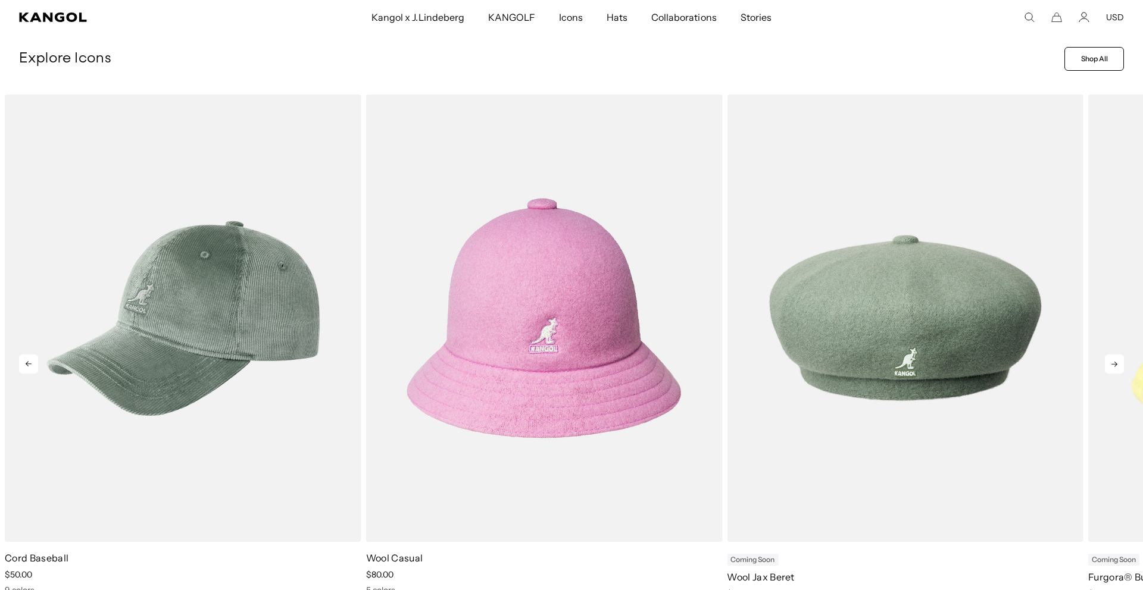
scroll to position [0, 0]
click at [1106, 370] on icon at bounding box center [1114, 364] width 19 height 19
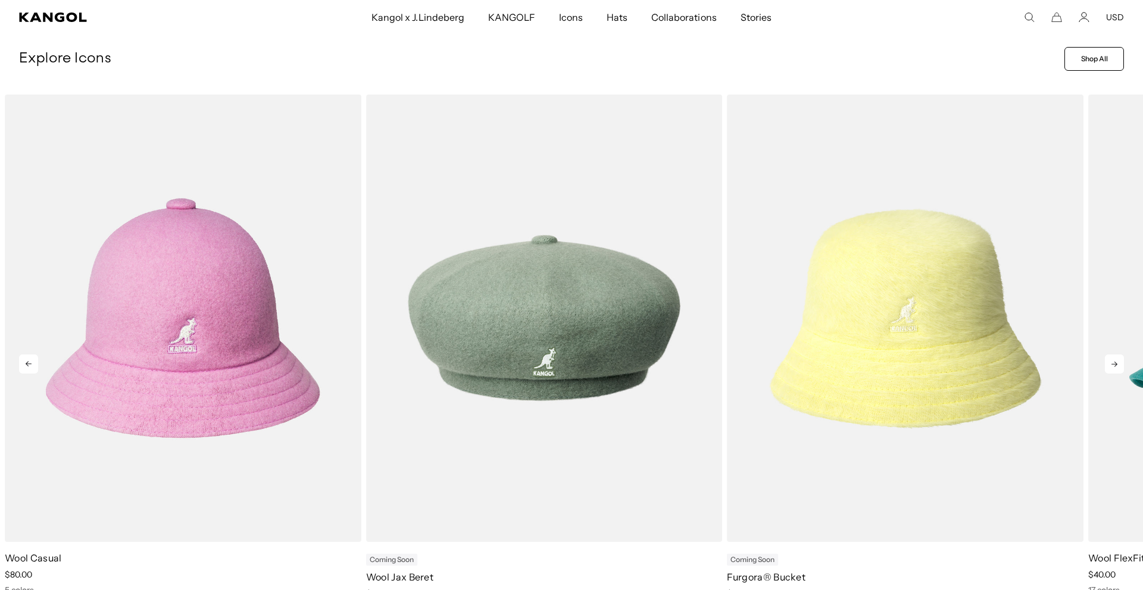
click at [1107, 370] on icon at bounding box center [1114, 364] width 19 height 19
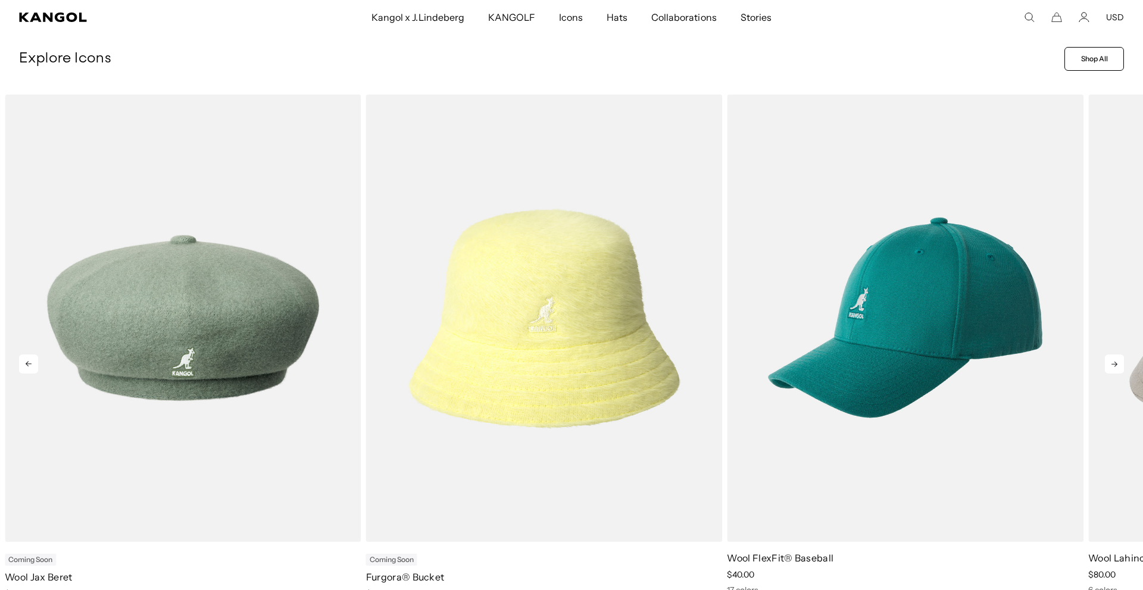
click at [1107, 370] on icon at bounding box center [1114, 364] width 19 height 19
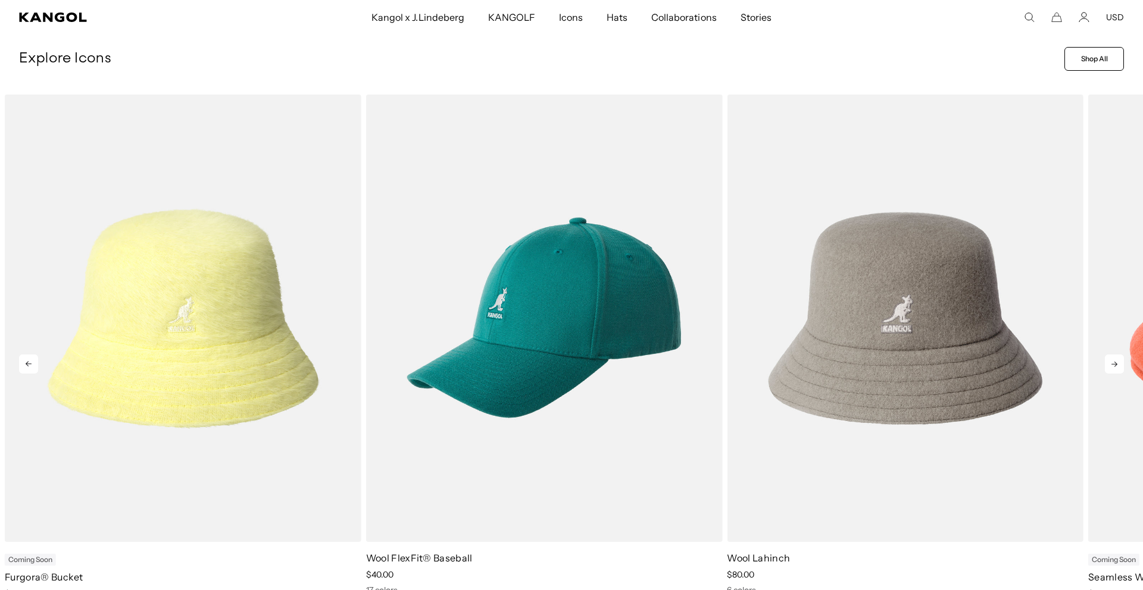
click at [1107, 370] on icon at bounding box center [1114, 364] width 19 height 19
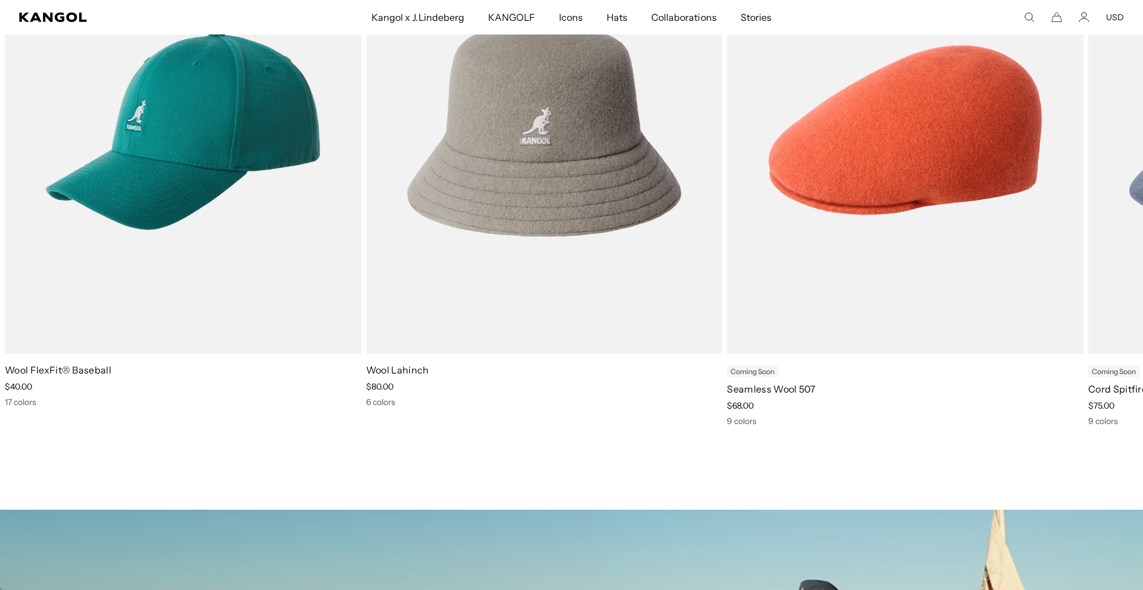
scroll to position [731, 0]
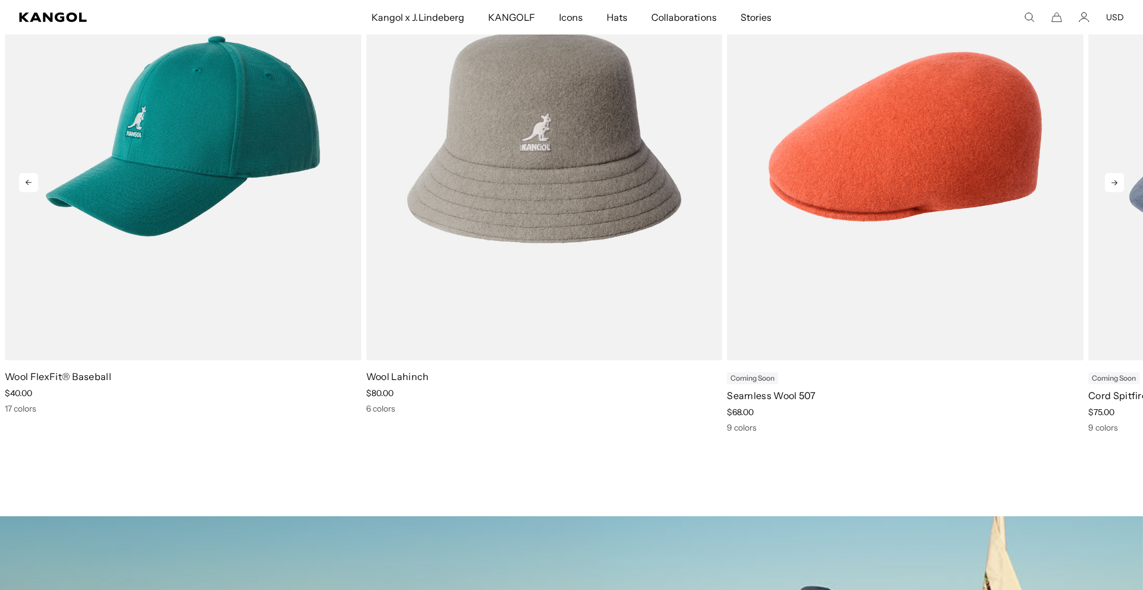
click at [1107, 179] on icon at bounding box center [1114, 182] width 19 height 19
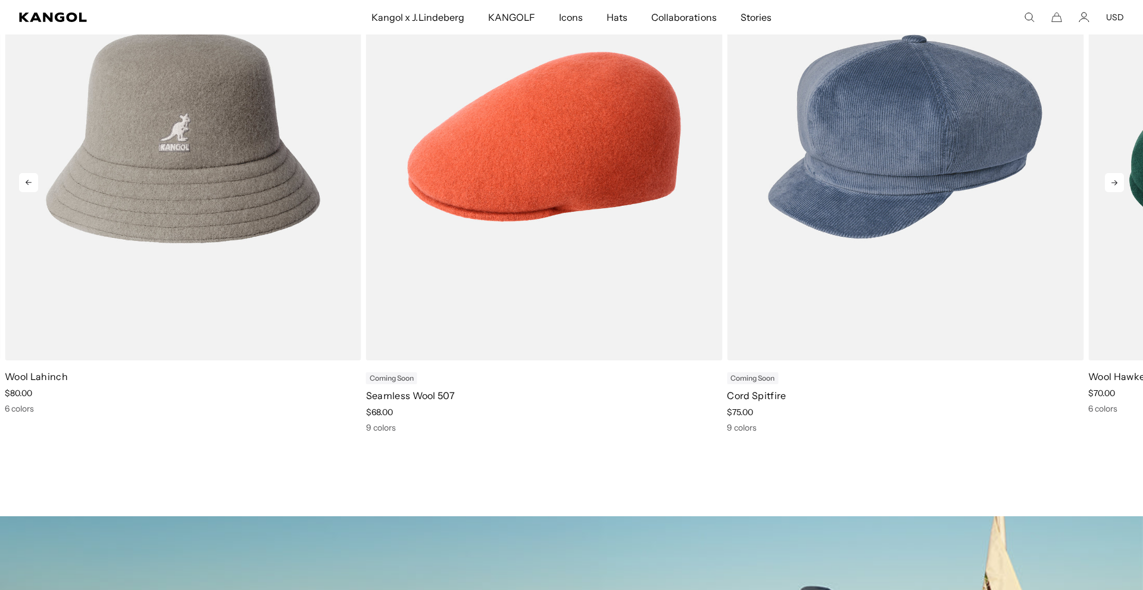
click at [1107, 179] on icon at bounding box center [1114, 182] width 19 height 19
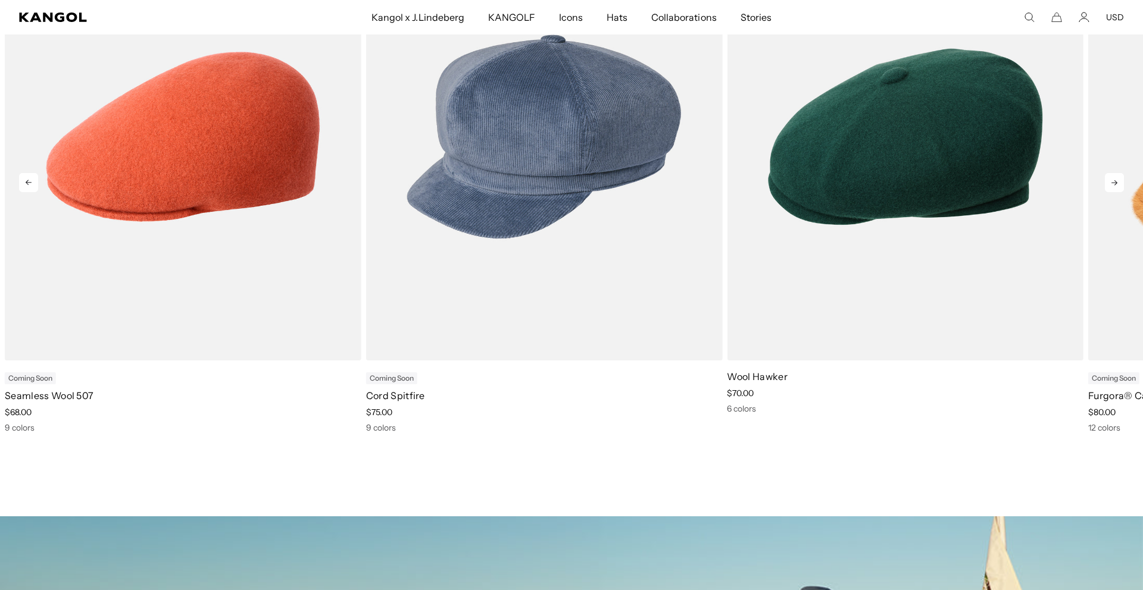
scroll to position [0, 0]
click at [1107, 179] on icon at bounding box center [1114, 182] width 19 height 19
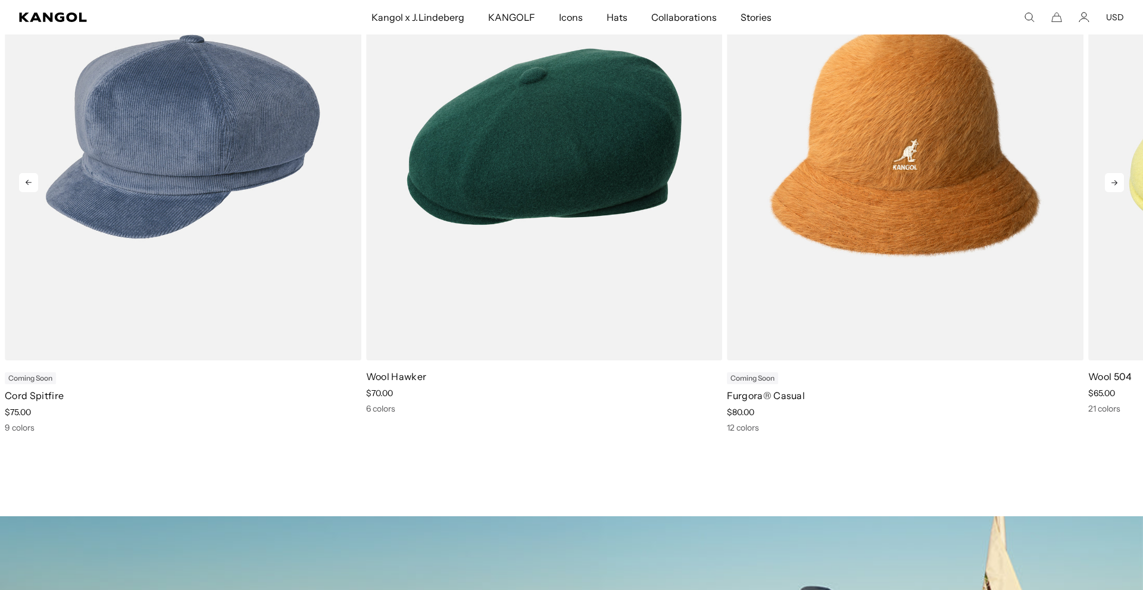
click at [1107, 179] on icon at bounding box center [1114, 182] width 19 height 19
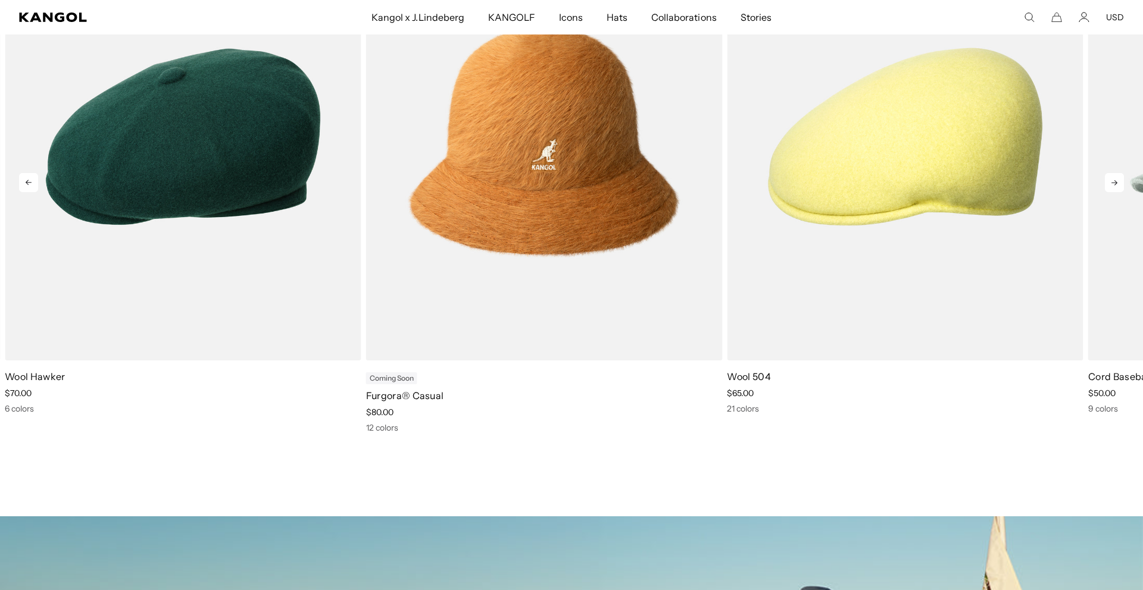
click at [1109, 179] on icon at bounding box center [1114, 182] width 19 height 19
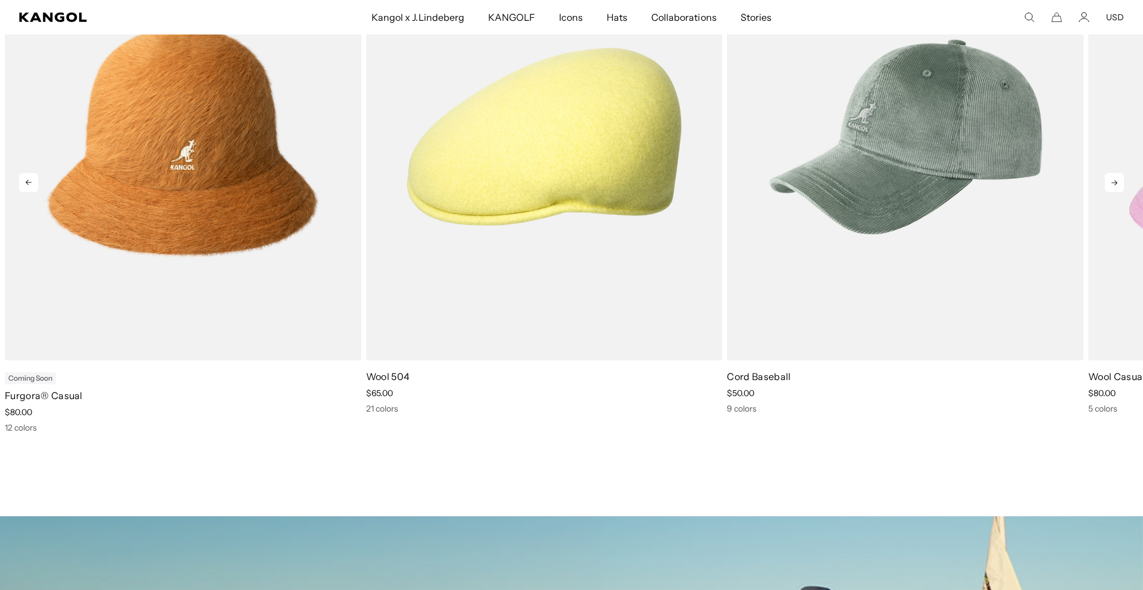
scroll to position [0, 245]
click at [1109, 179] on icon at bounding box center [1114, 182] width 19 height 19
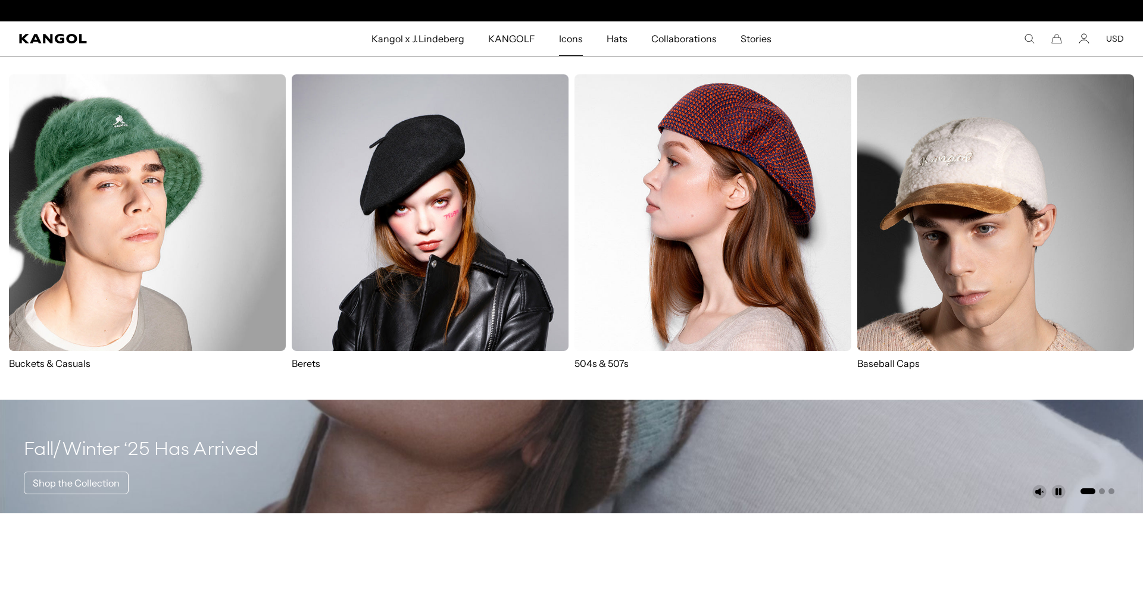
scroll to position [0, 0]
